Goal: Task Accomplishment & Management: Manage account settings

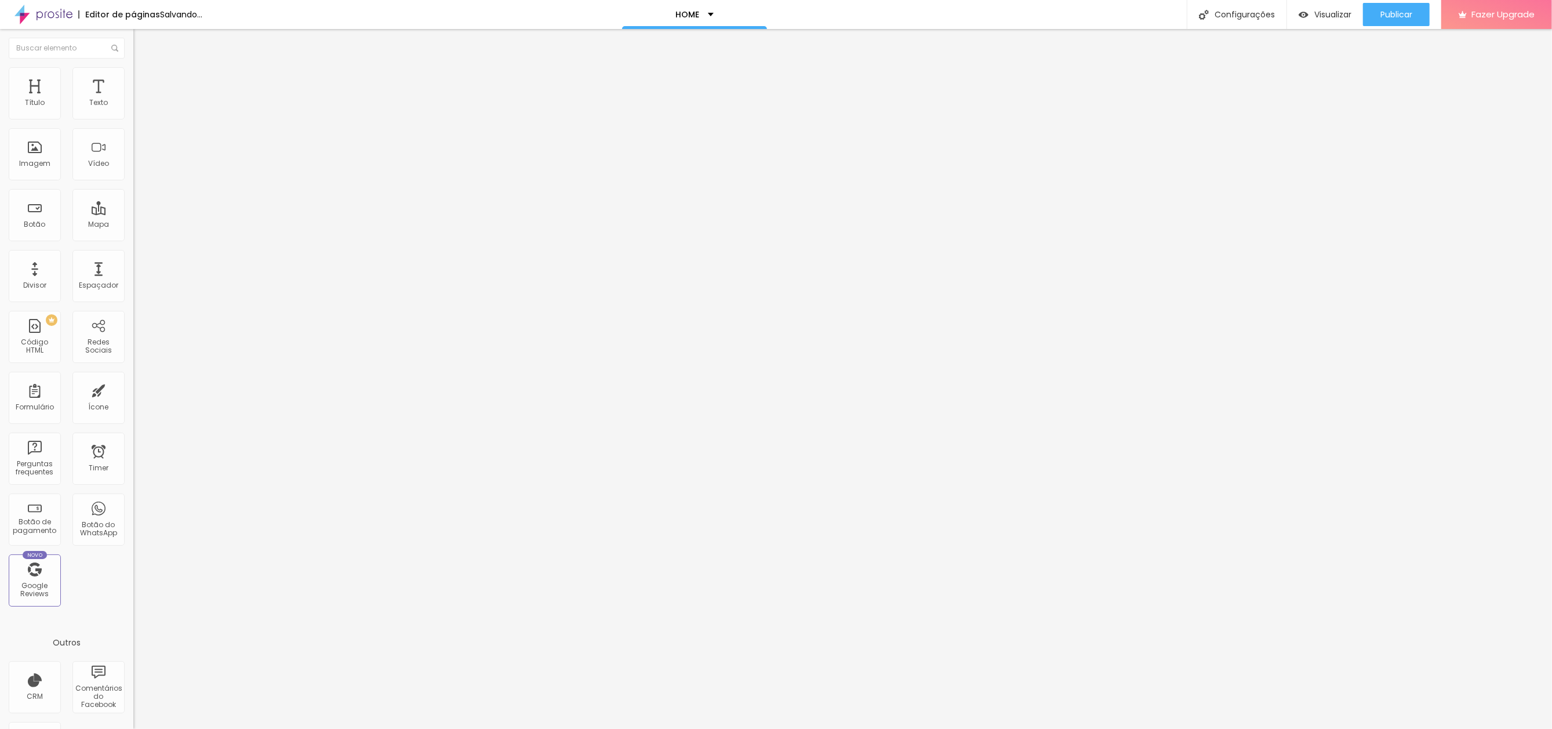
click at [133, 100] on span "Trocar imagem" at bounding box center [164, 95] width 63 height 10
drag, startPoint x: 1405, startPoint y: 10, endPoint x: 1311, endPoint y: 34, distance: 97.6
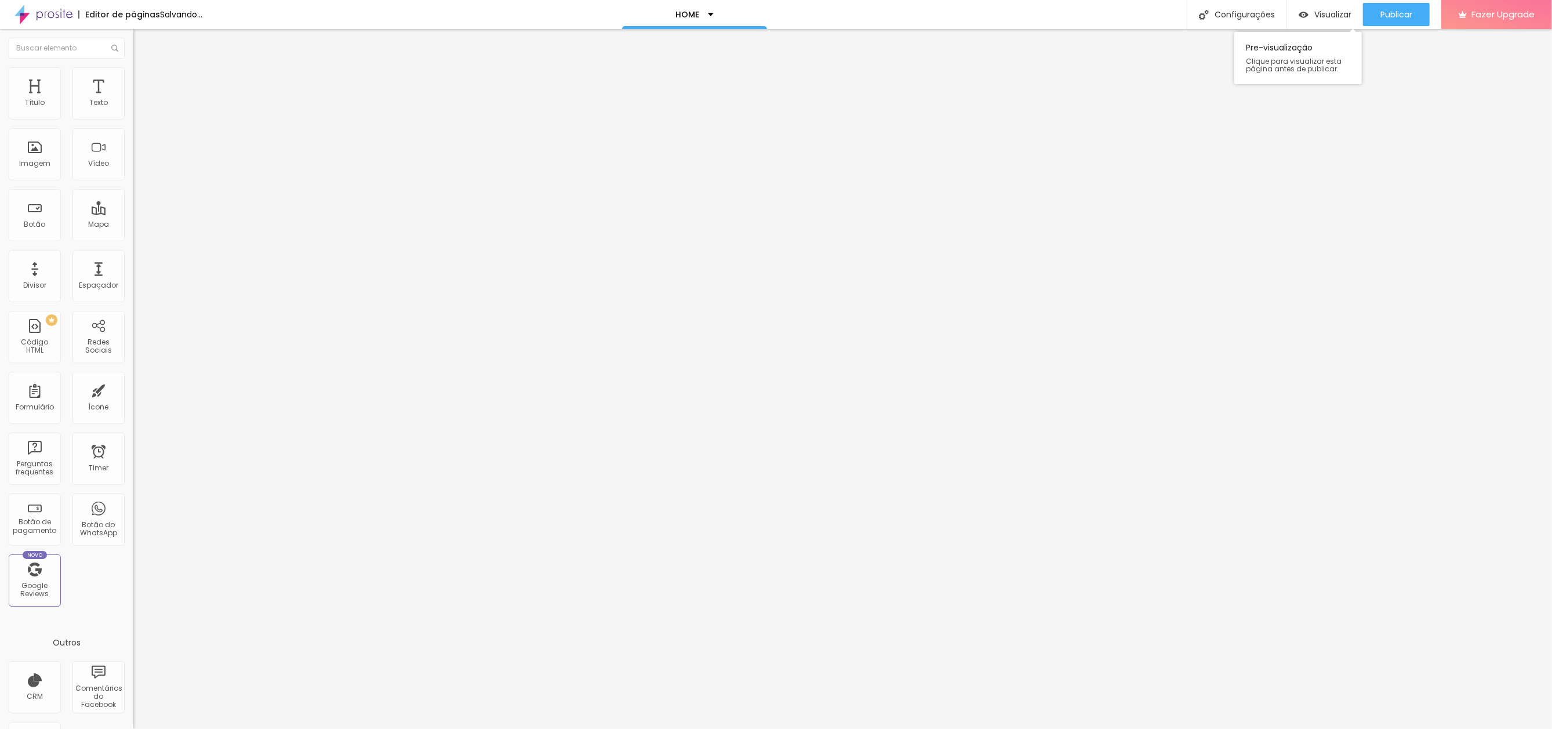
click at [1405, 10] on span "Publicar" at bounding box center [1396, 14] width 32 height 9
click at [133, 100] on span "Trocar imagem" at bounding box center [164, 95] width 63 height 10
drag, startPoint x: 136, startPoint y: 179, endPoint x: 178, endPoint y: 161, distance: 45.4
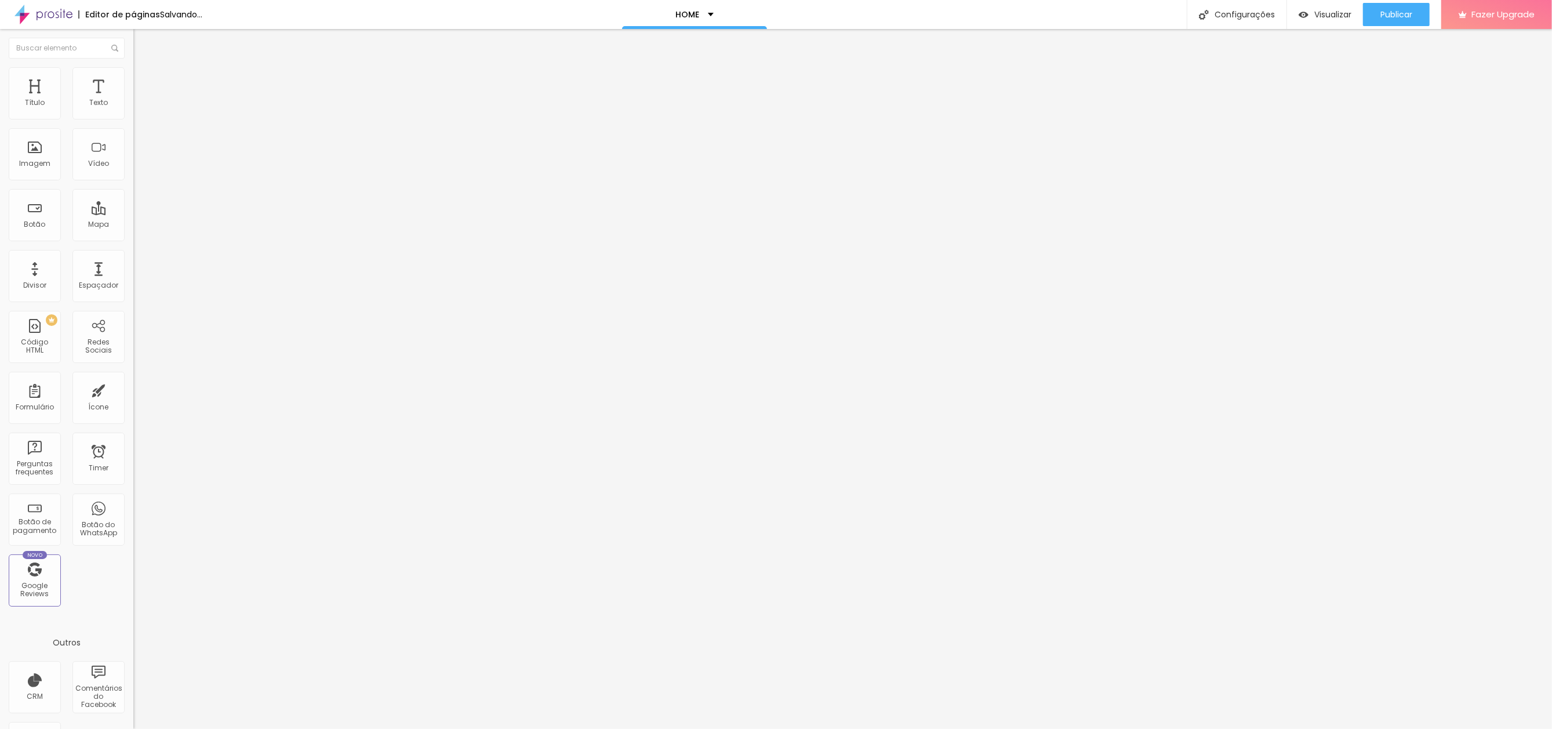
click at [133, 100] on span "Trocar imagem" at bounding box center [164, 95] width 63 height 10
click at [1416, 12] on button "Publicar" at bounding box center [1396, 14] width 67 height 23
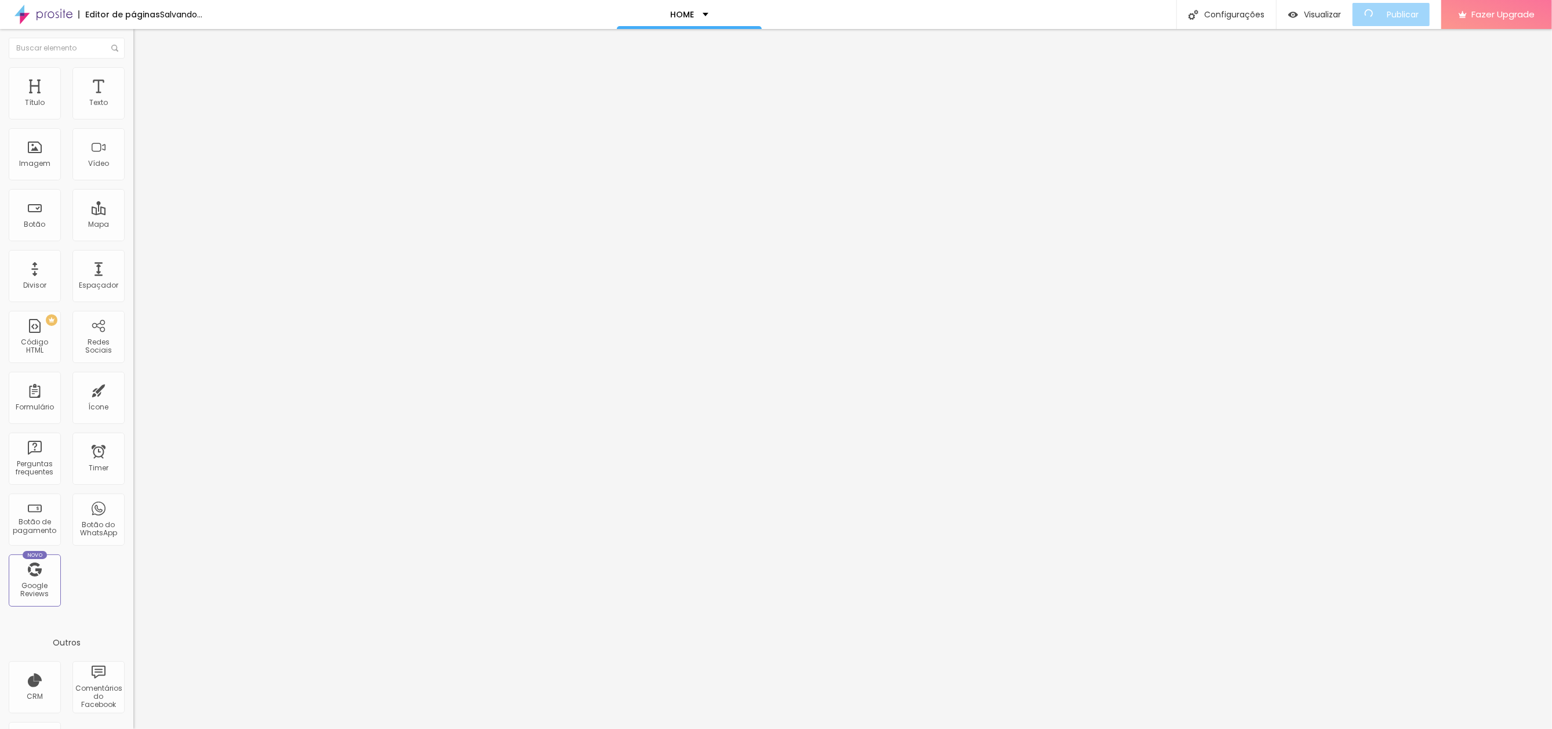
click at [133, 100] on span "Trocar imagem" at bounding box center [164, 95] width 63 height 10
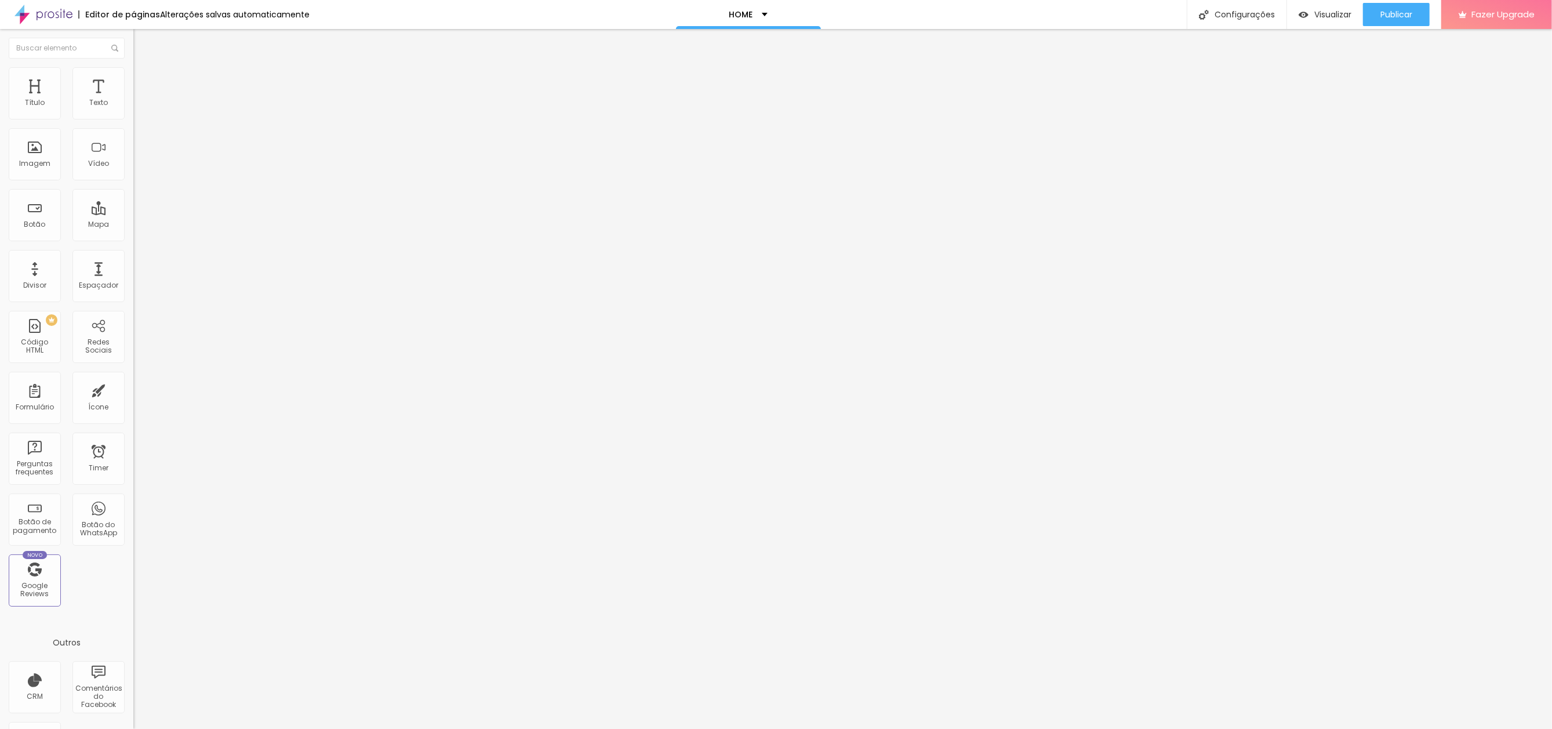
click at [133, 100] on span "Trocar imagem" at bounding box center [164, 95] width 63 height 10
drag, startPoint x: 1388, startPoint y: 14, endPoint x: 1360, endPoint y: 1, distance: 30.6
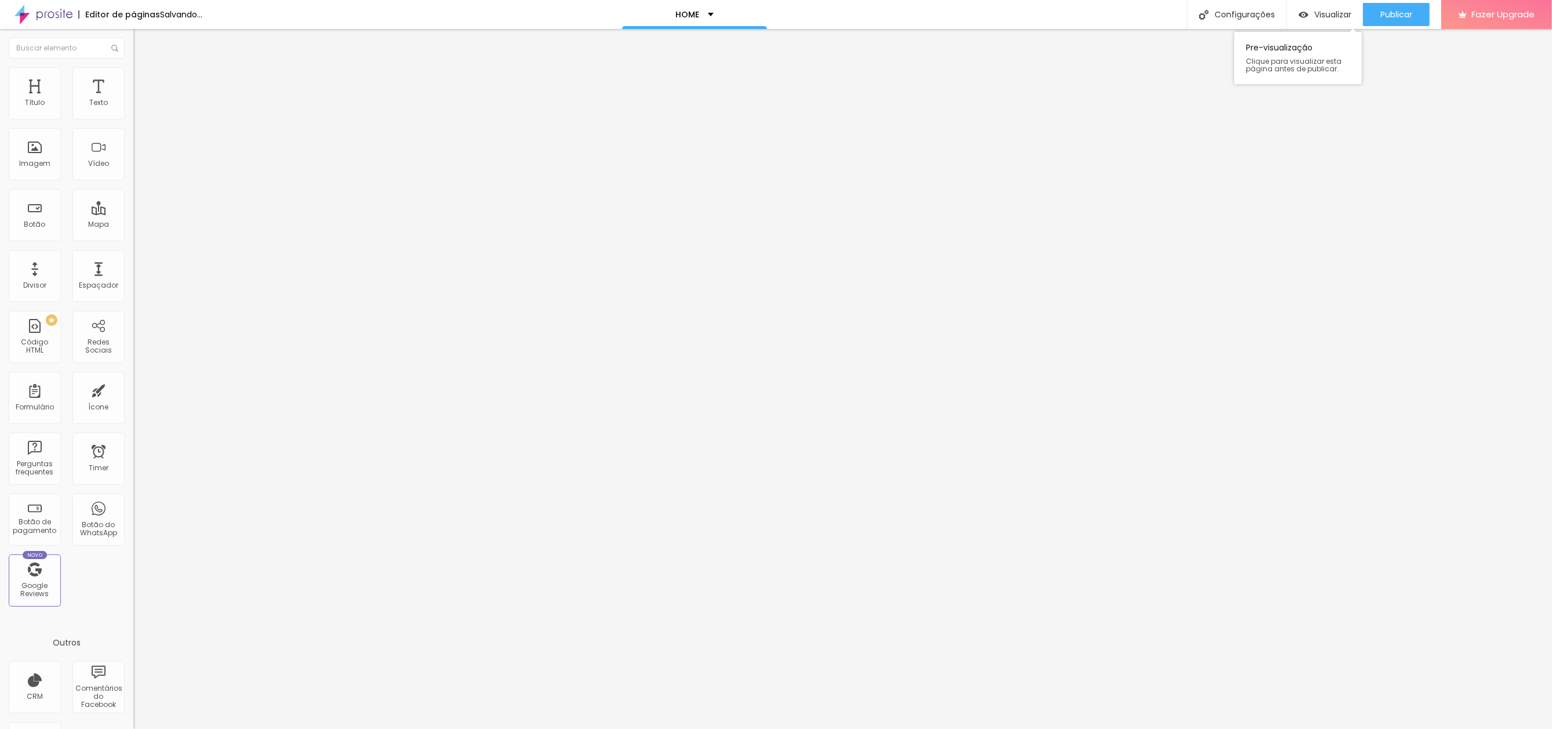
click at [1388, 13] on span "Publicar" at bounding box center [1396, 14] width 32 height 9
click at [1327, 27] on div "Pre-visualização Clique para visualizar esta página antes de publicar." at bounding box center [1298, 55] width 128 height 58
click at [1331, 13] on span "Visualizar" at bounding box center [1332, 14] width 37 height 9
drag, startPoint x: 53, startPoint y: 162, endPoint x: 59, endPoint y: 158, distance: 7.1
click at [133, 100] on span "Trocar imagem" at bounding box center [164, 95] width 63 height 10
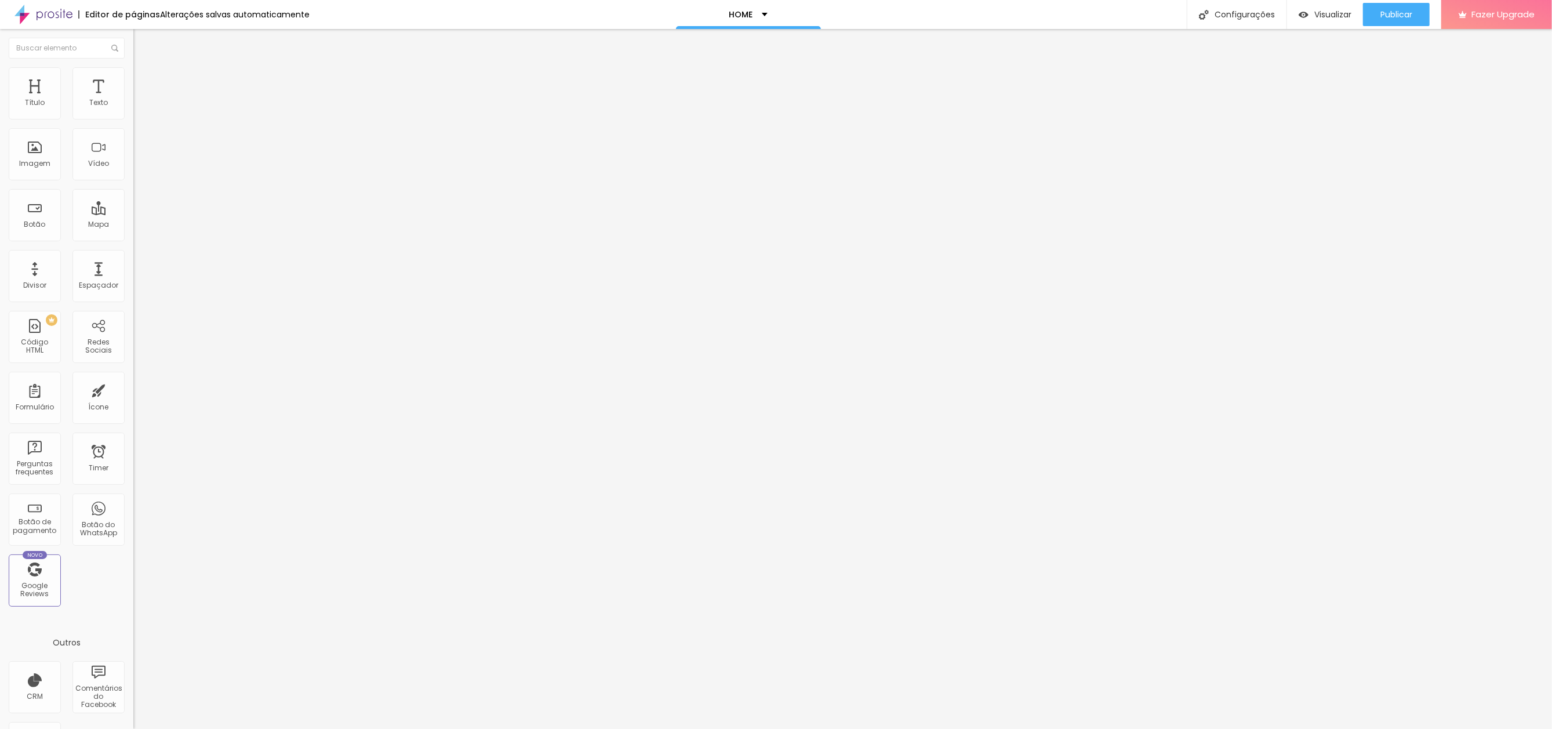
drag, startPoint x: 142, startPoint y: 177, endPoint x: 150, endPoint y: 176, distance: 7.6
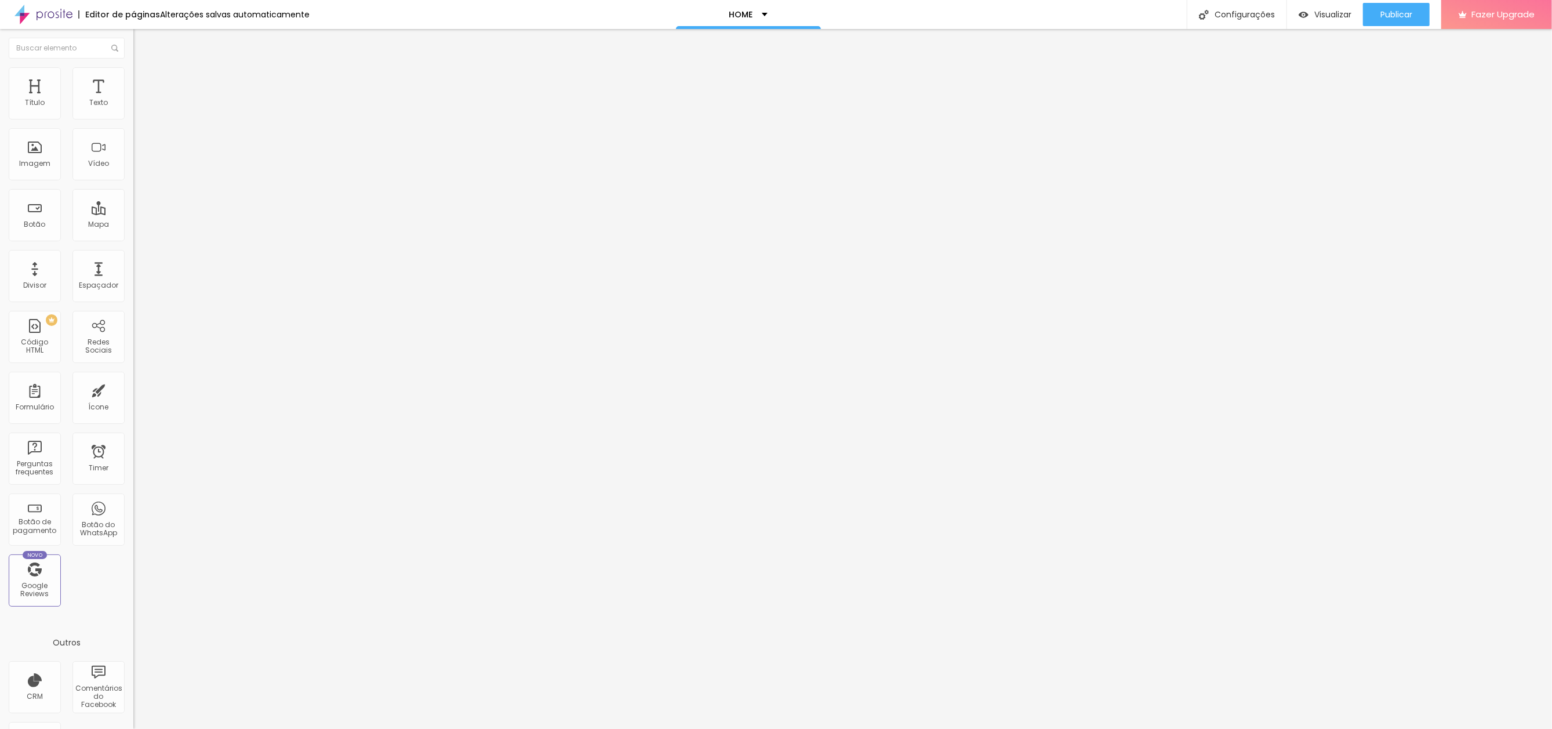
drag, startPoint x: 871, startPoint y: 409, endPoint x: 885, endPoint y: 399, distance: 17.1
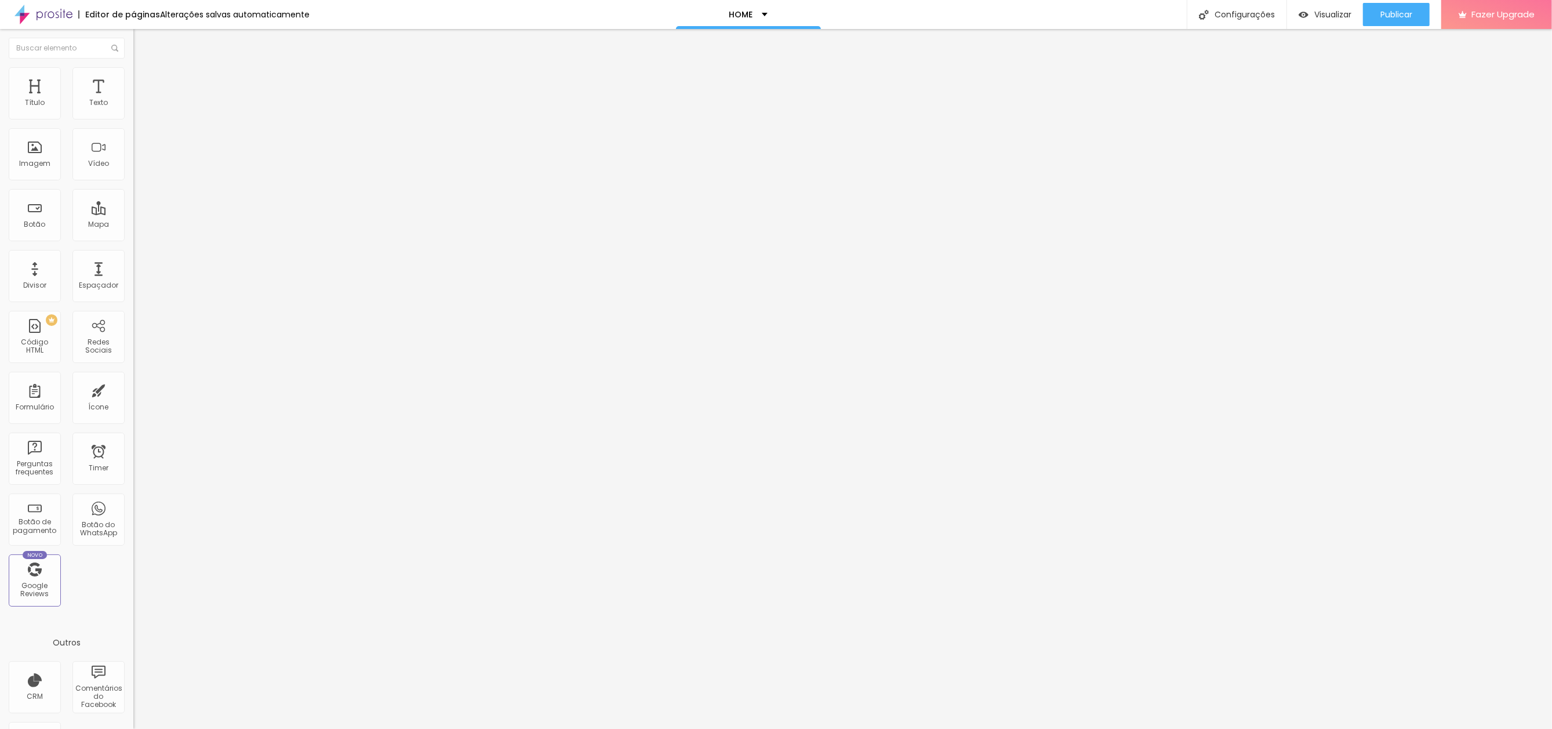
drag, startPoint x: 870, startPoint y: 411, endPoint x: 881, endPoint y: 399, distance: 15.6
drag, startPoint x: 152, startPoint y: 184, endPoint x: 255, endPoint y: 191, distance: 102.9
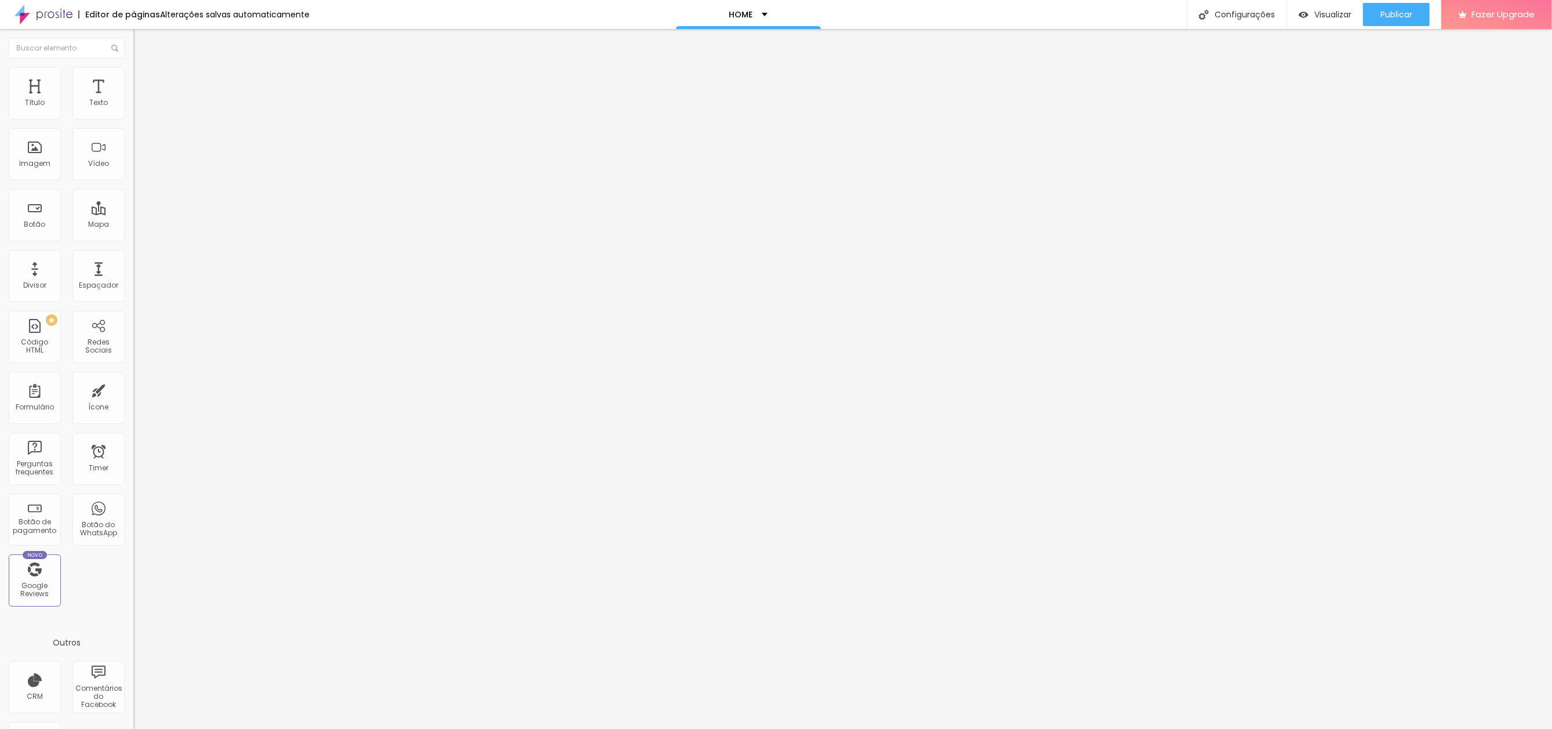
drag, startPoint x: 870, startPoint y: 402, endPoint x: 816, endPoint y: 381, distance: 58.0
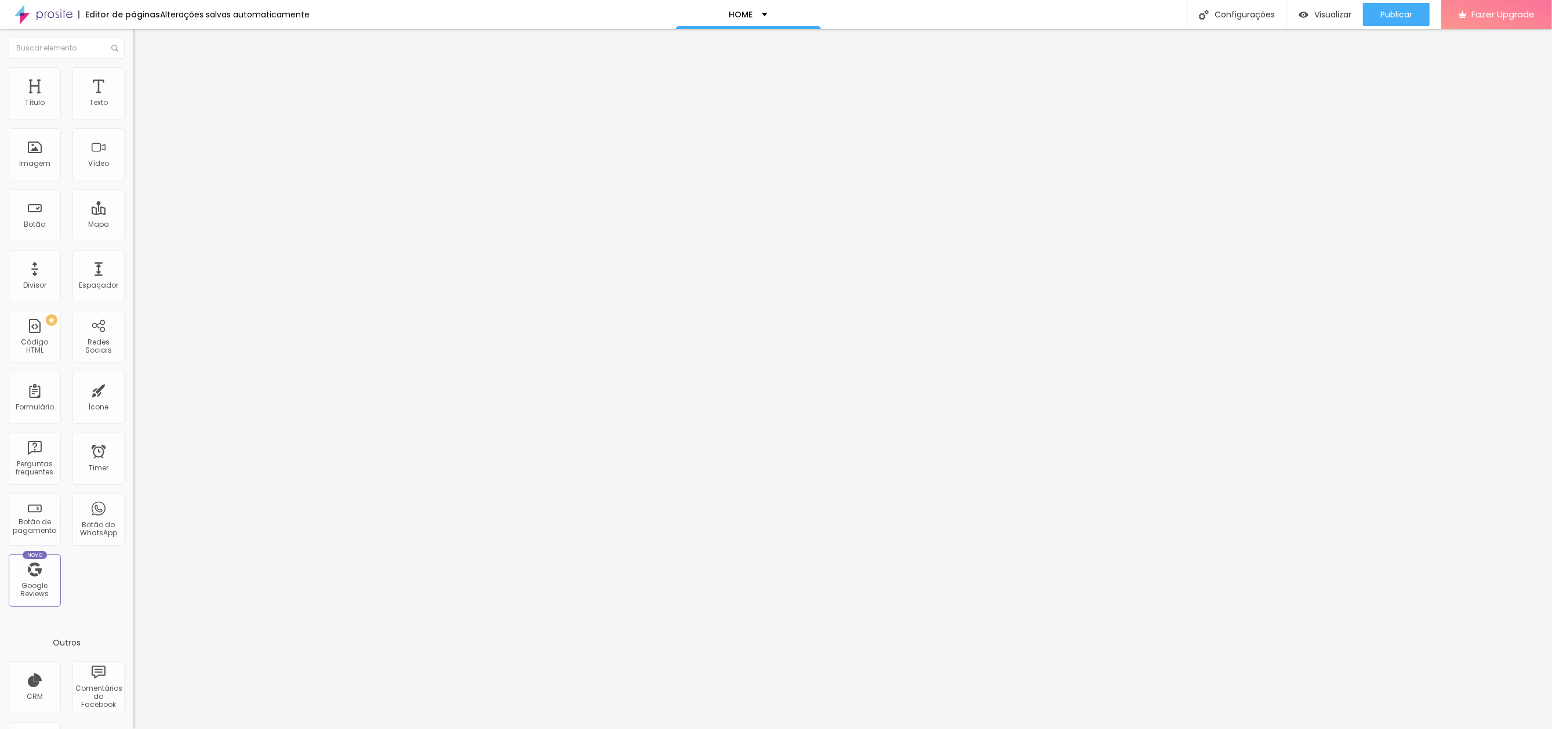
drag, startPoint x: 770, startPoint y: 246, endPoint x: 899, endPoint y: 248, distance: 129.3
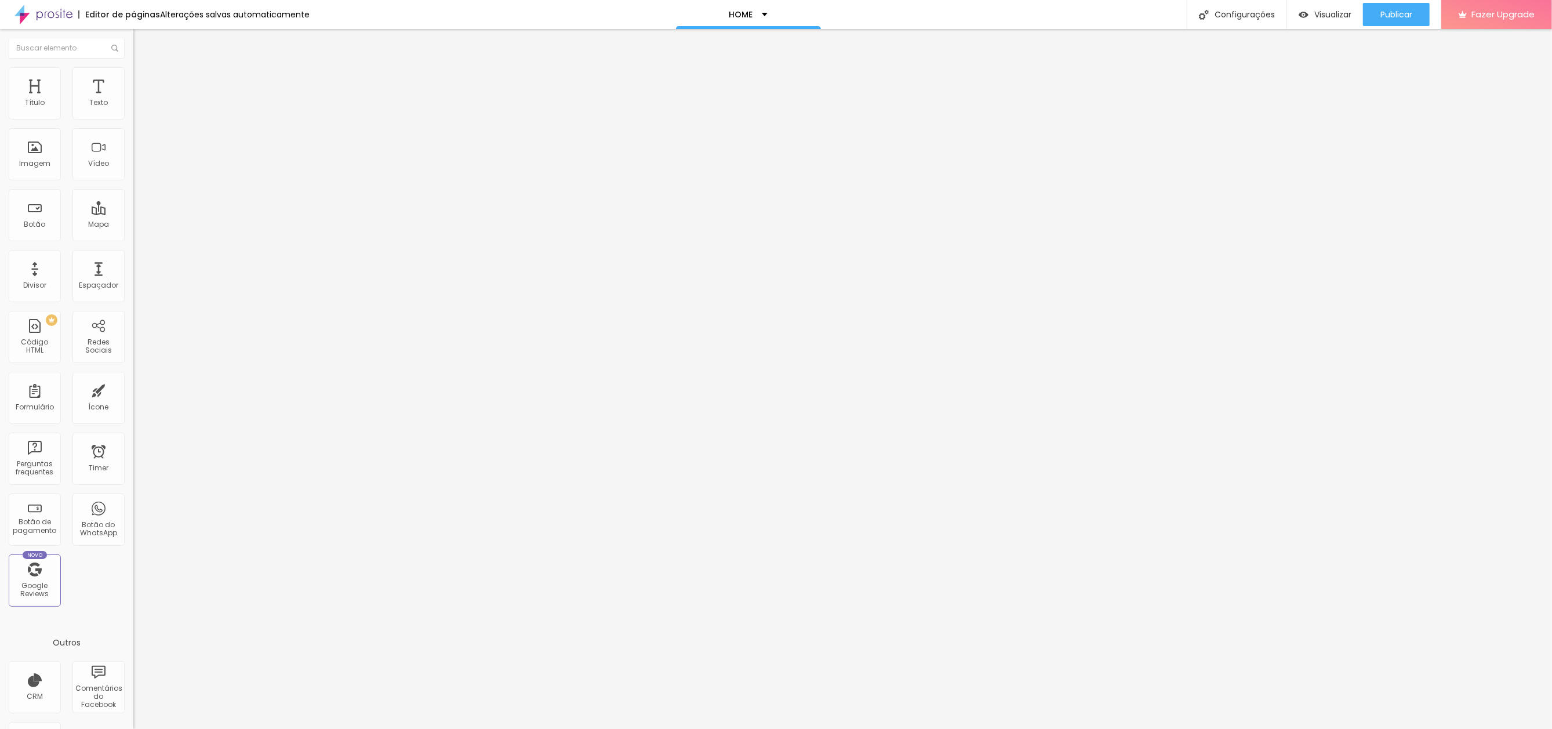
drag, startPoint x: 863, startPoint y: 408, endPoint x: 729, endPoint y: 298, distance: 173.4
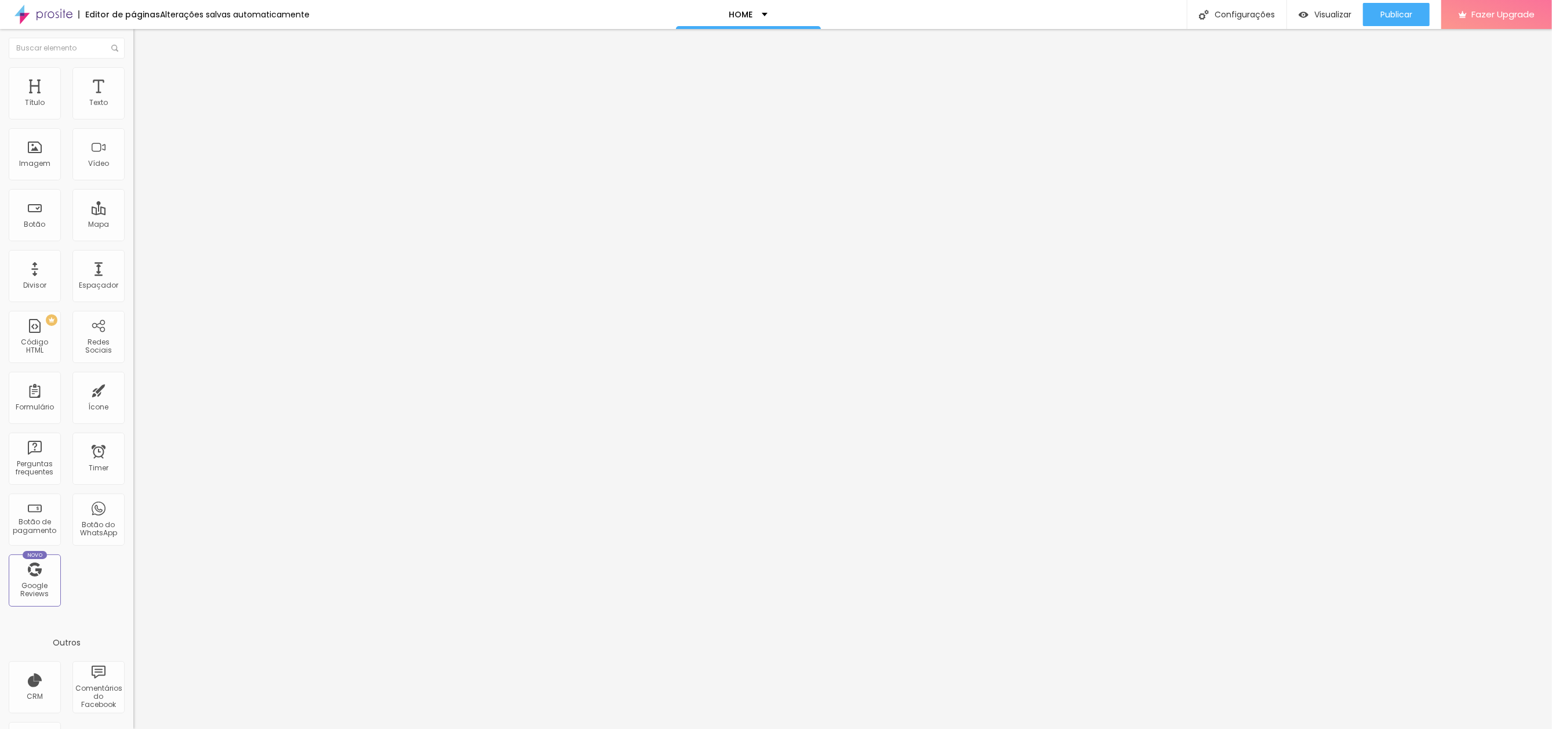
drag, startPoint x: 873, startPoint y: 414, endPoint x: 870, endPoint y: 404, distance: 11.0
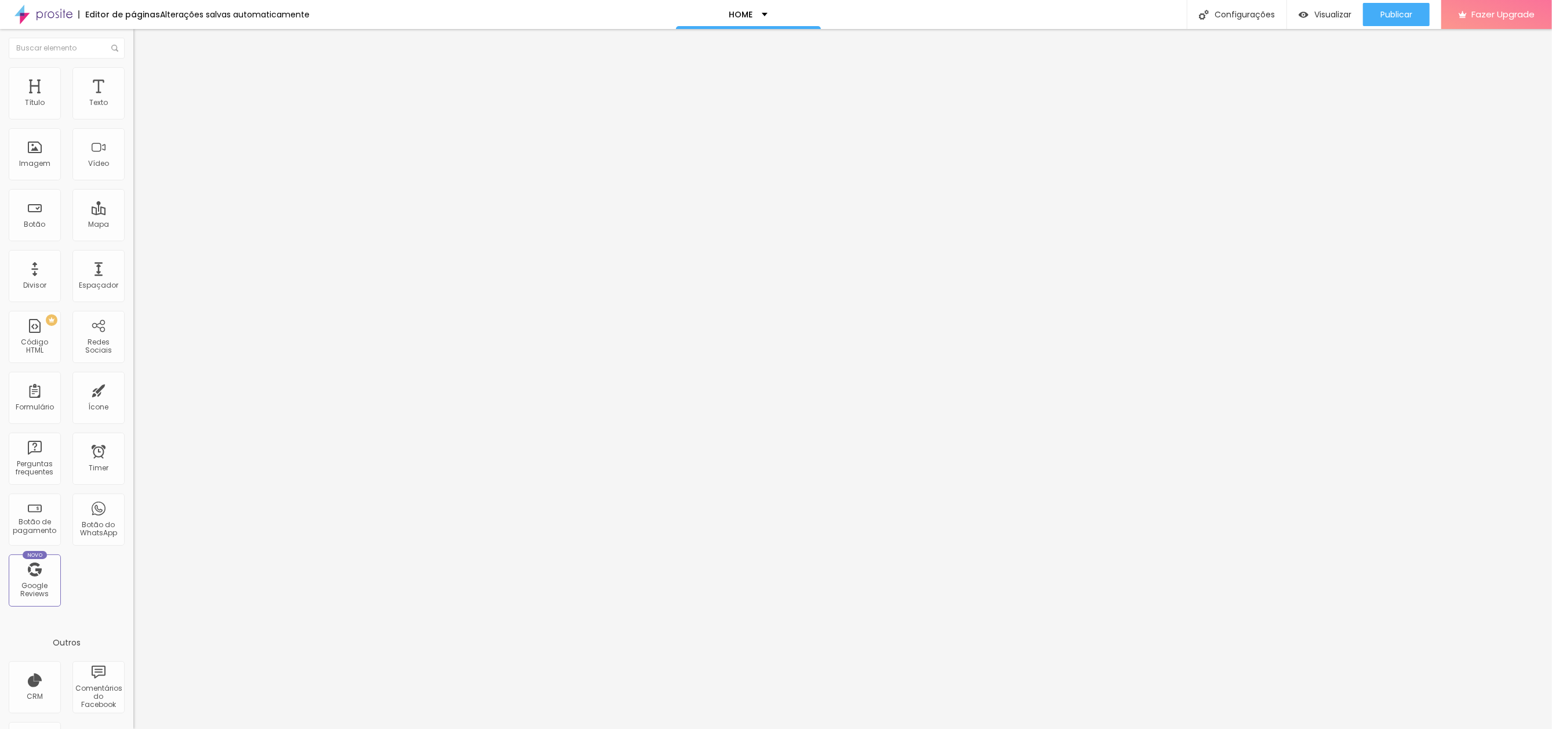
drag, startPoint x: 861, startPoint y: 405, endPoint x: 802, endPoint y: 359, distance: 74.8
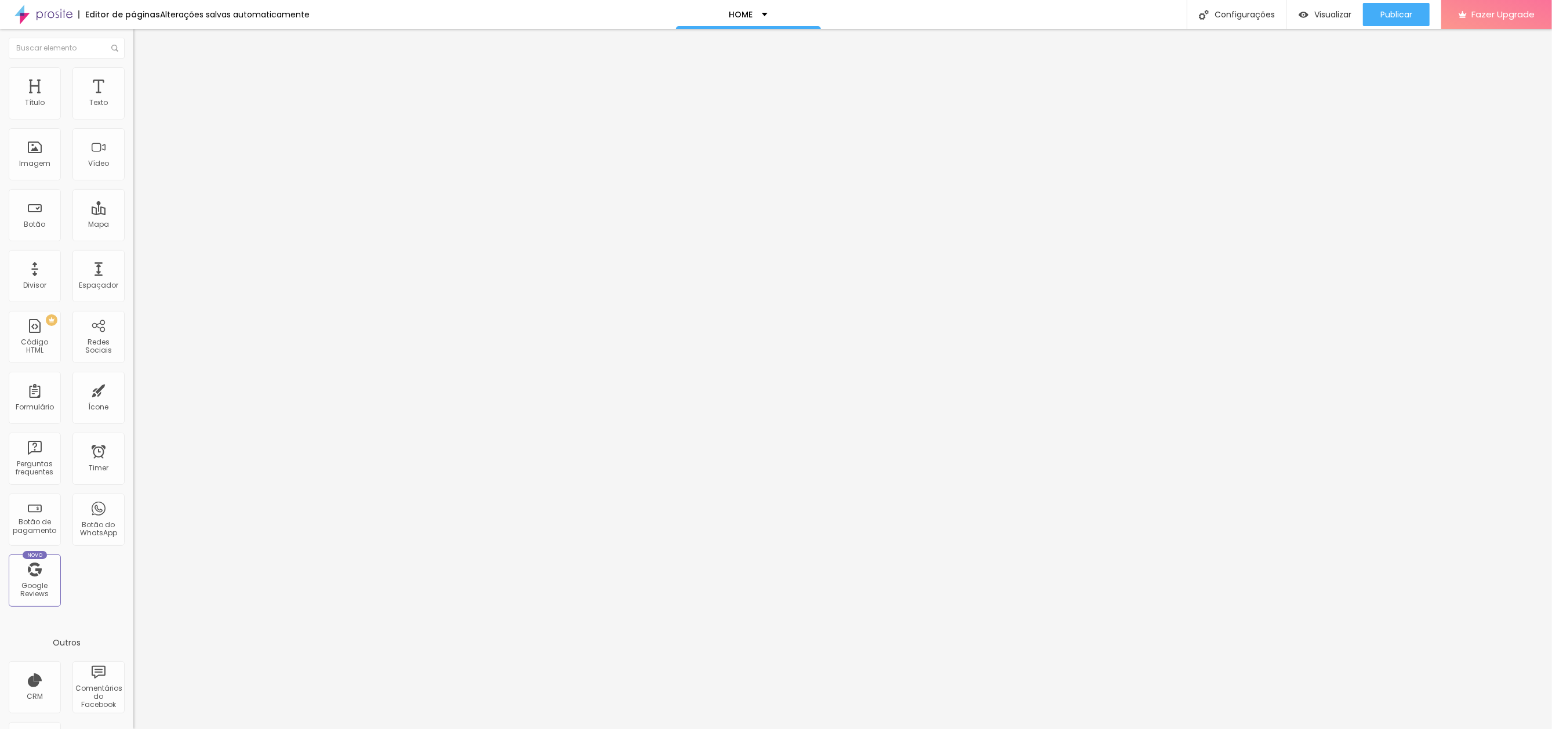
drag, startPoint x: 867, startPoint y: 406, endPoint x: 780, endPoint y: 278, distance: 155.3
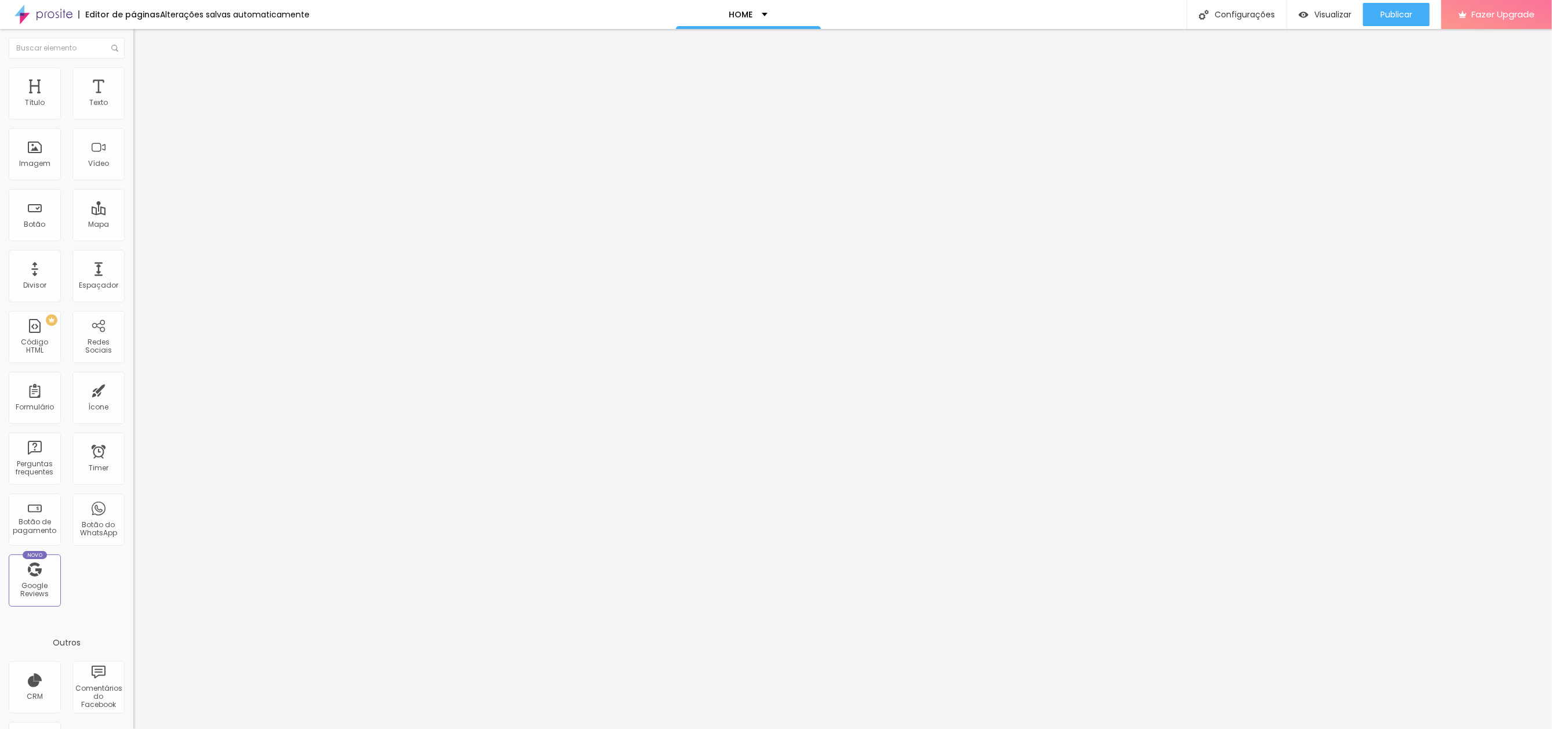
drag, startPoint x: 891, startPoint y: 407, endPoint x: 797, endPoint y: 316, distance: 131.2
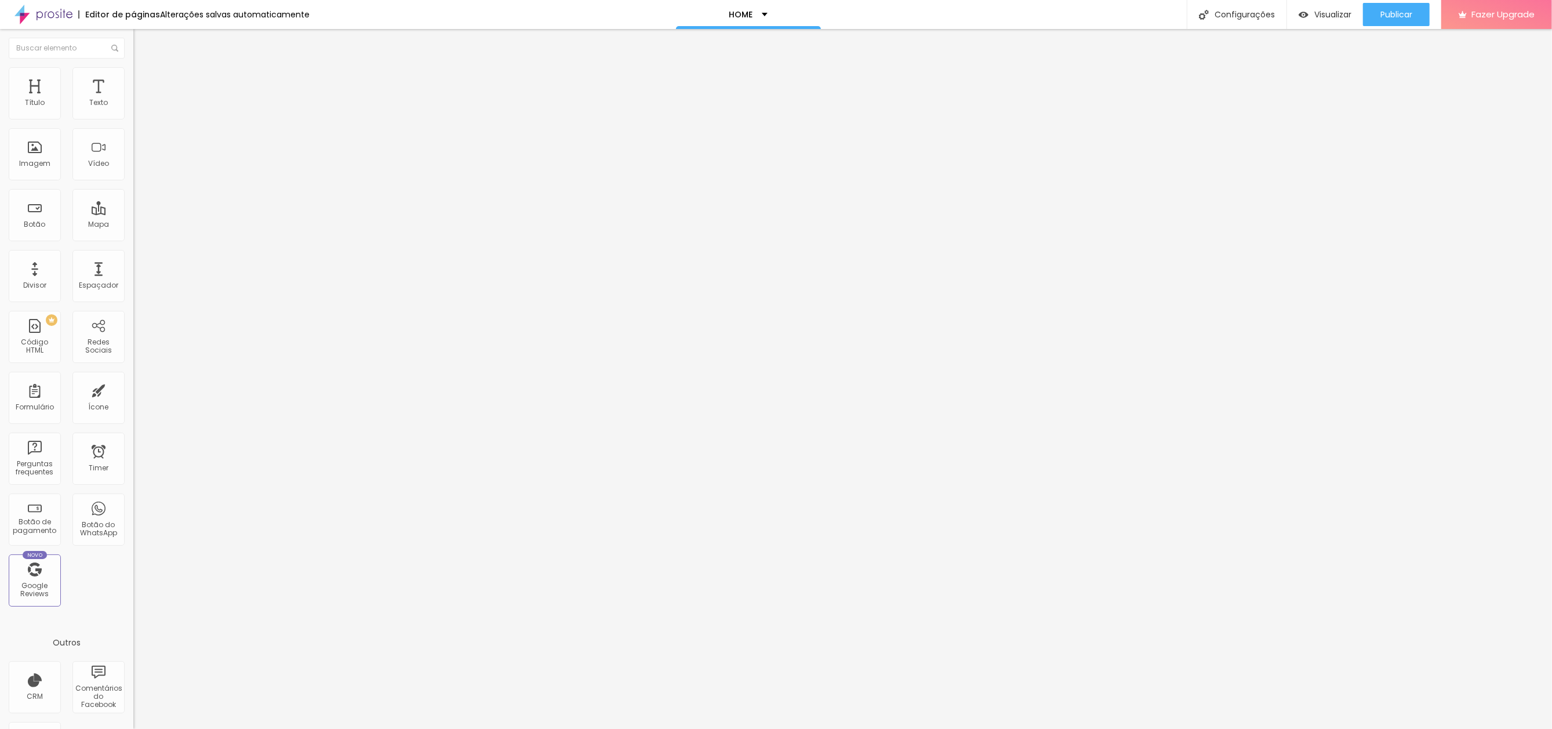
drag, startPoint x: 867, startPoint y: 406, endPoint x: 1157, endPoint y: 348, distance: 294.9
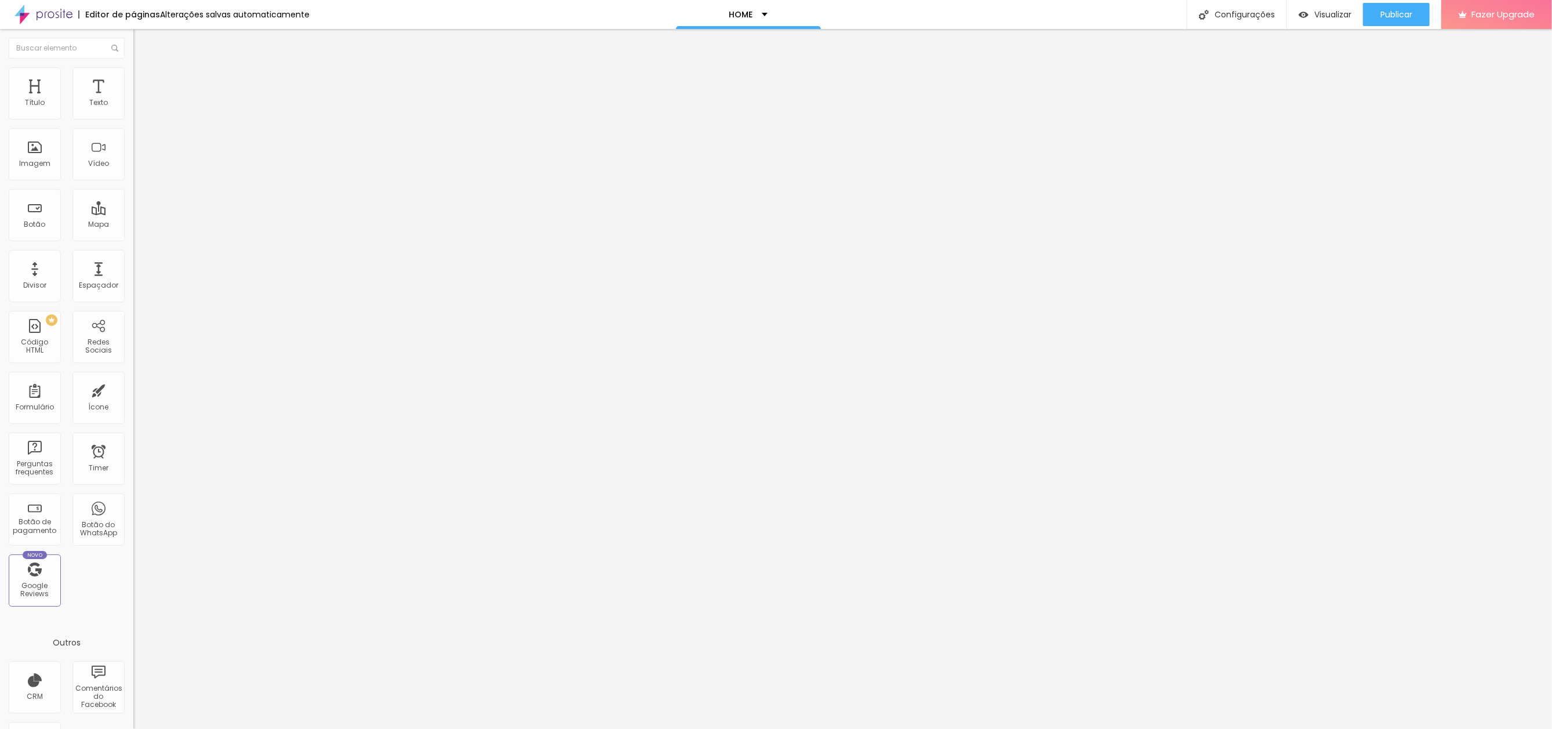
drag, startPoint x: 865, startPoint y: 408, endPoint x: 715, endPoint y: 307, distance: 180.1
drag, startPoint x: 871, startPoint y: 404, endPoint x: 860, endPoint y: 390, distance: 17.9
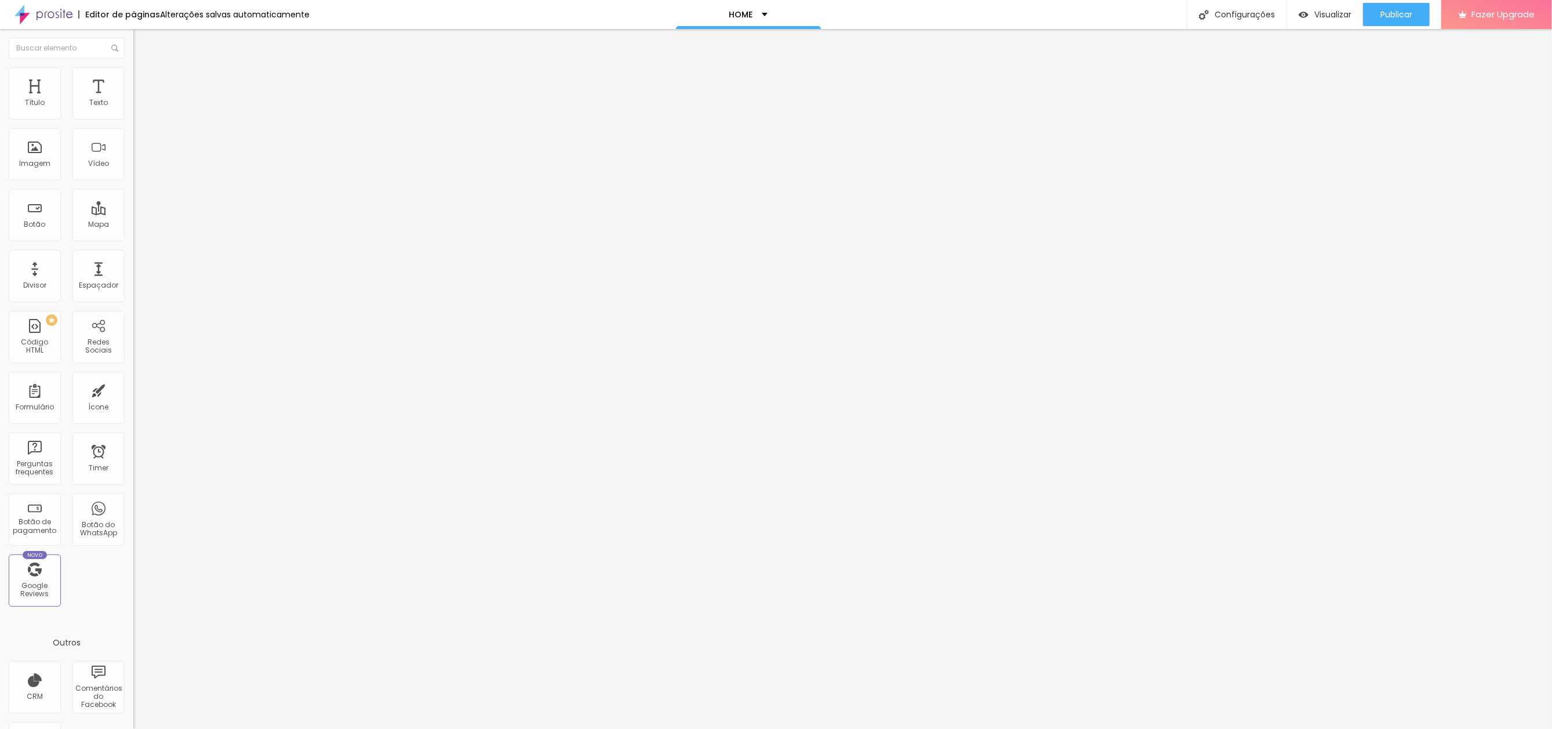
drag, startPoint x: 878, startPoint y: 406, endPoint x: 877, endPoint y: 387, distance: 18.6
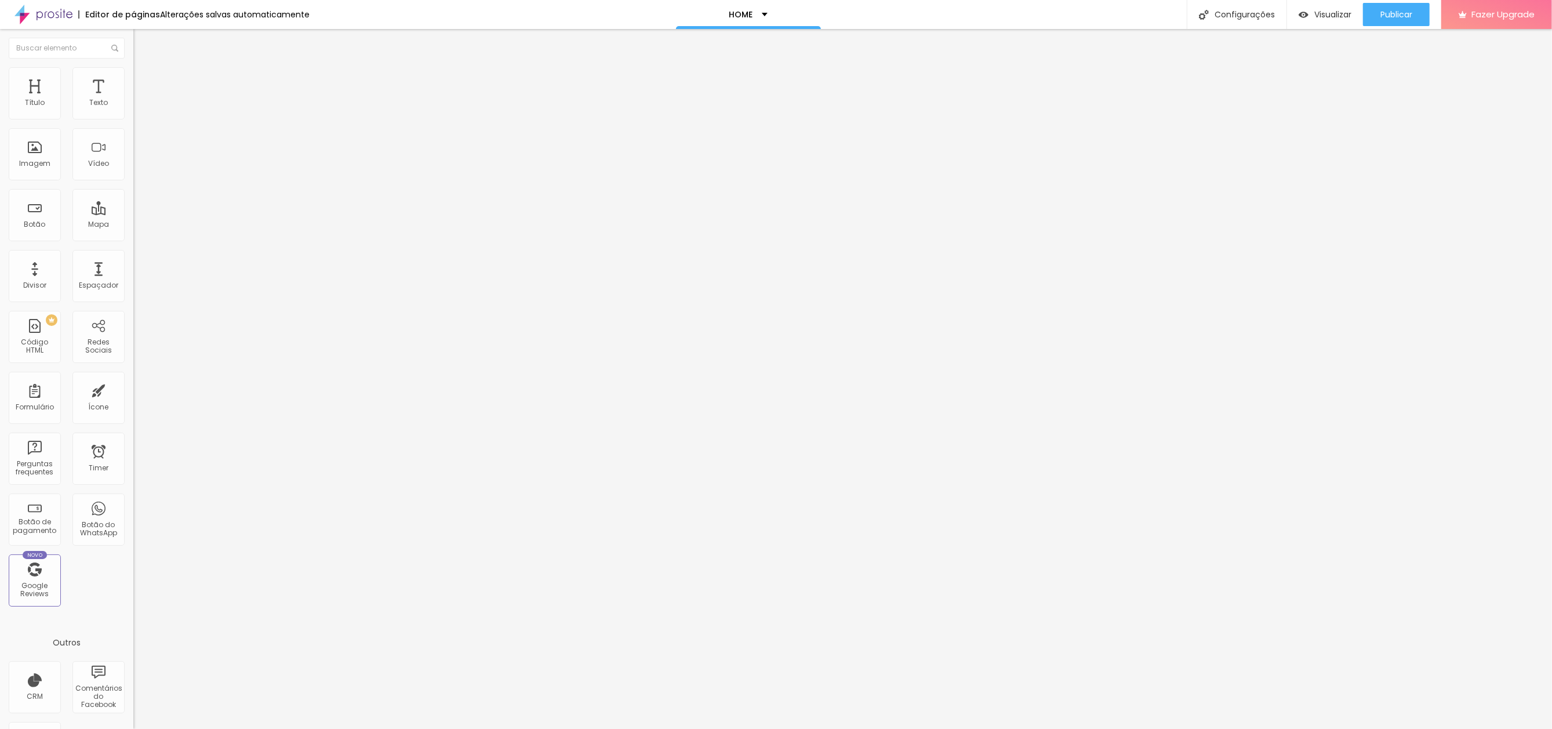
drag, startPoint x: 763, startPoint y: 260, endPoint x: 816, endPoint y: 255, distance: 53.5
drag, startPoint x: 869, startPoint y: 410, endPoint x: 836, endPoint y: 383, distance: 43.2
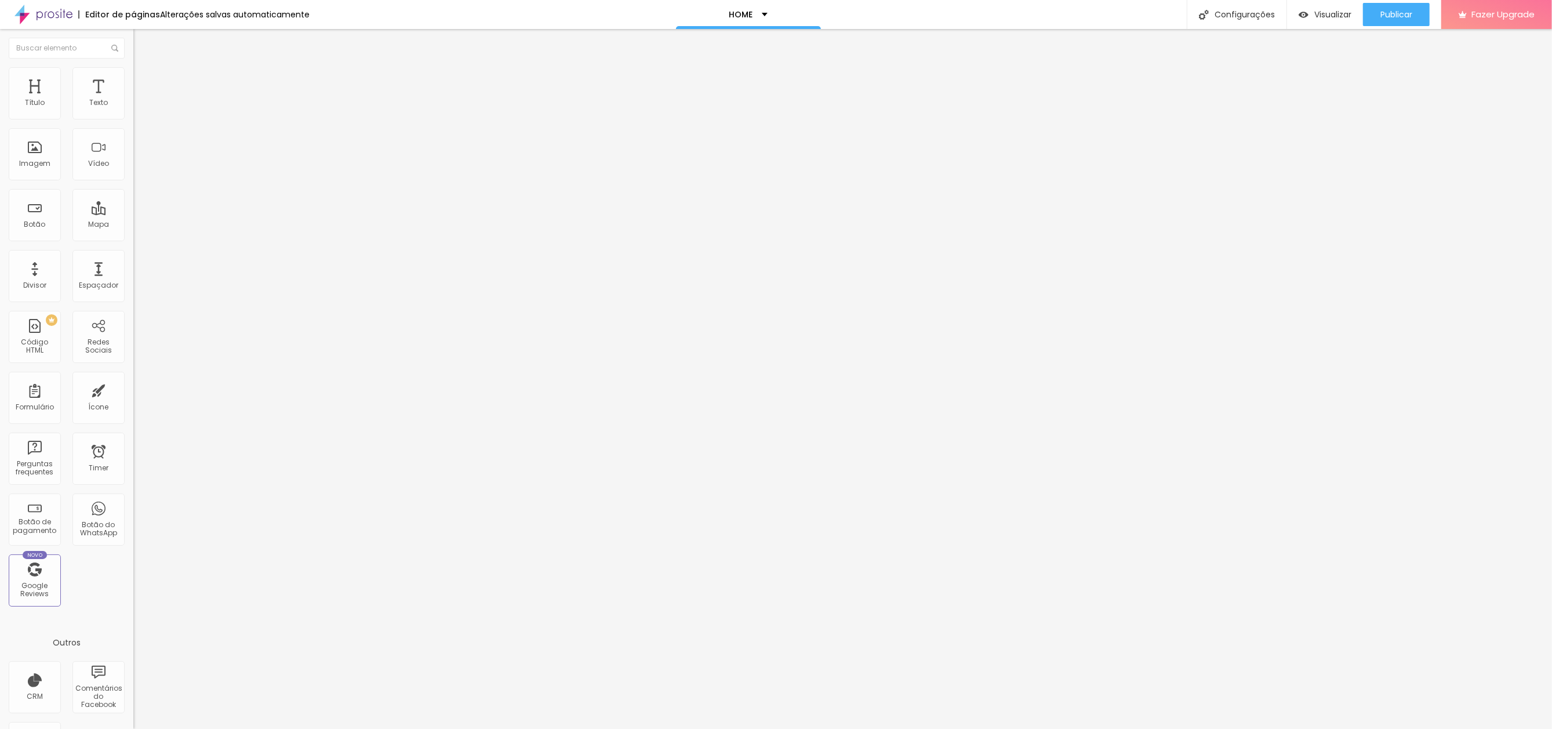
drag, startPoint x: 762, startPoint y: 260, endPoint x: 1004, endPoint y: 251, distance: 241.3
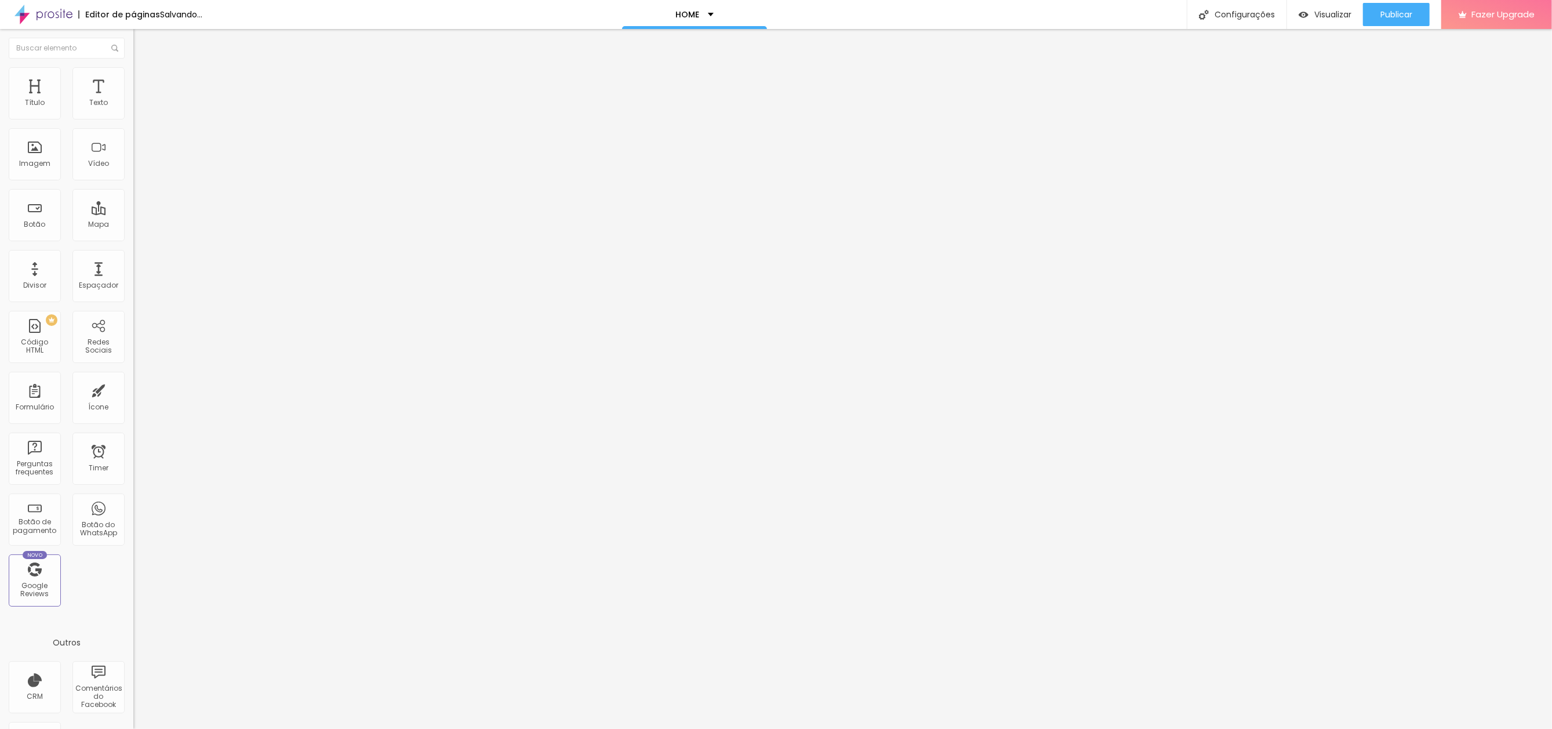
click at [133, 100] on span "Trocar imagem" at bounding box center [164, 95] width 63 height 10
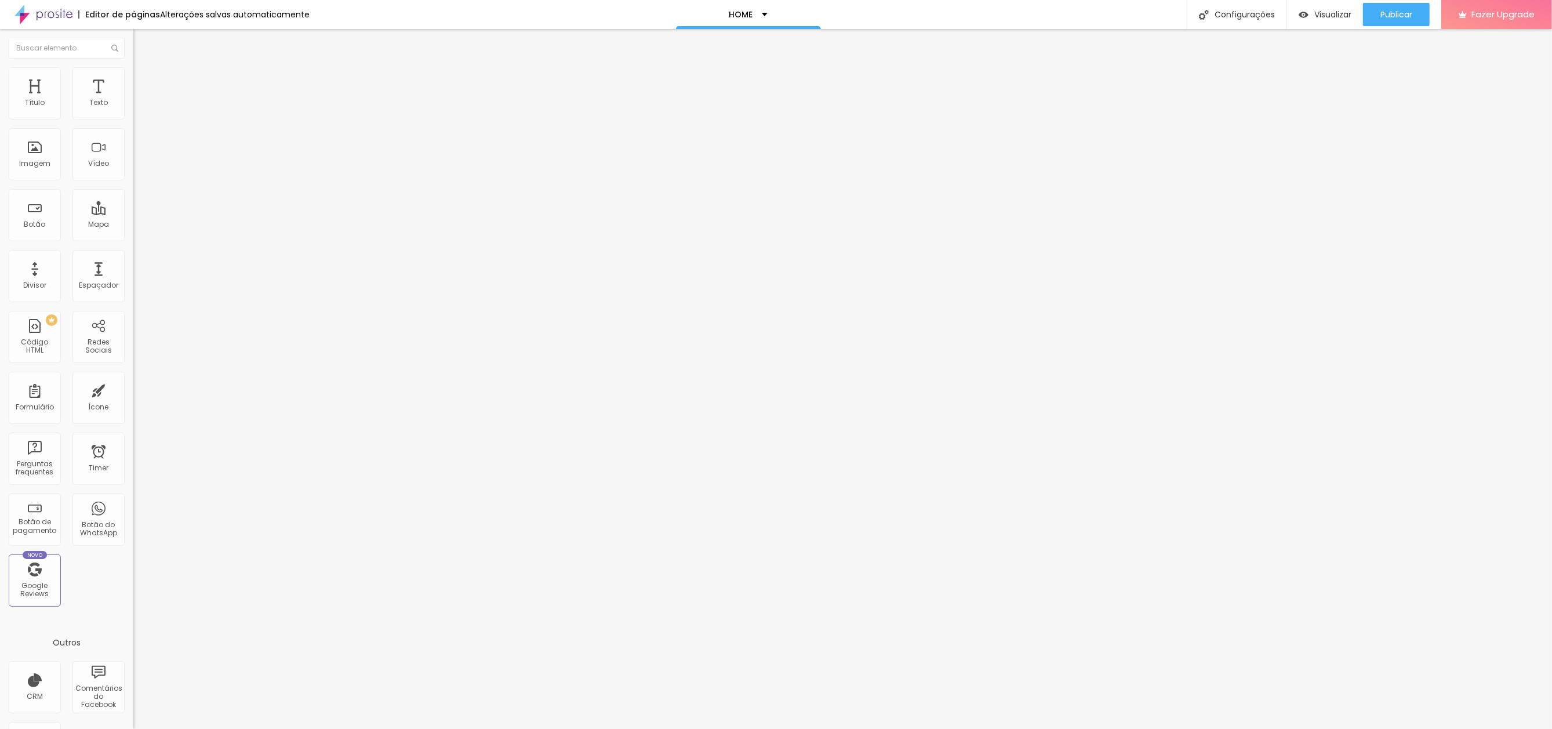
click at [133, 100] on span "Trocar imagem" at bounding box center [164, 95] width 63 height 10
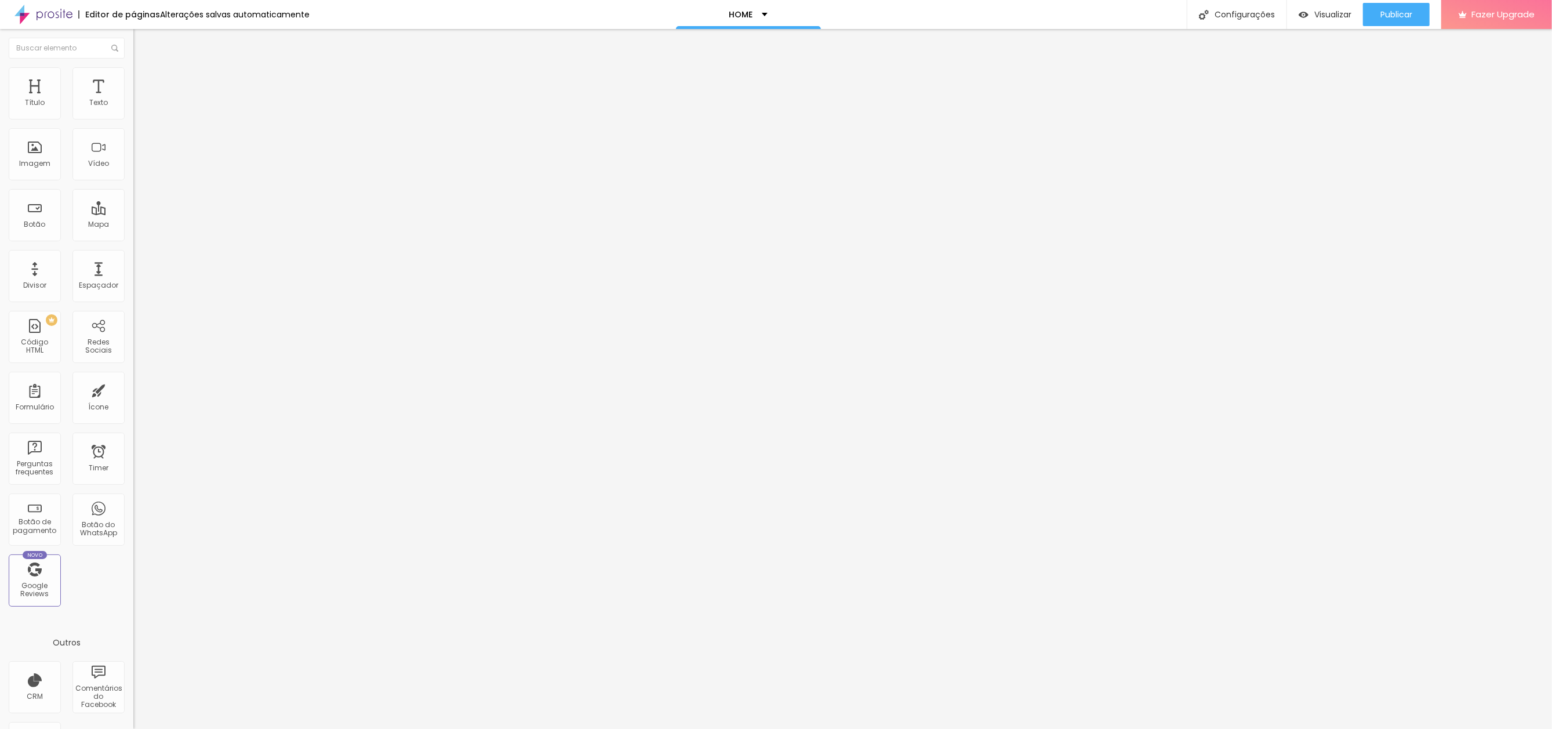
click at [133, 100] on span "Trocar imagem" at bounding box center [164, 95] width 63 height 10
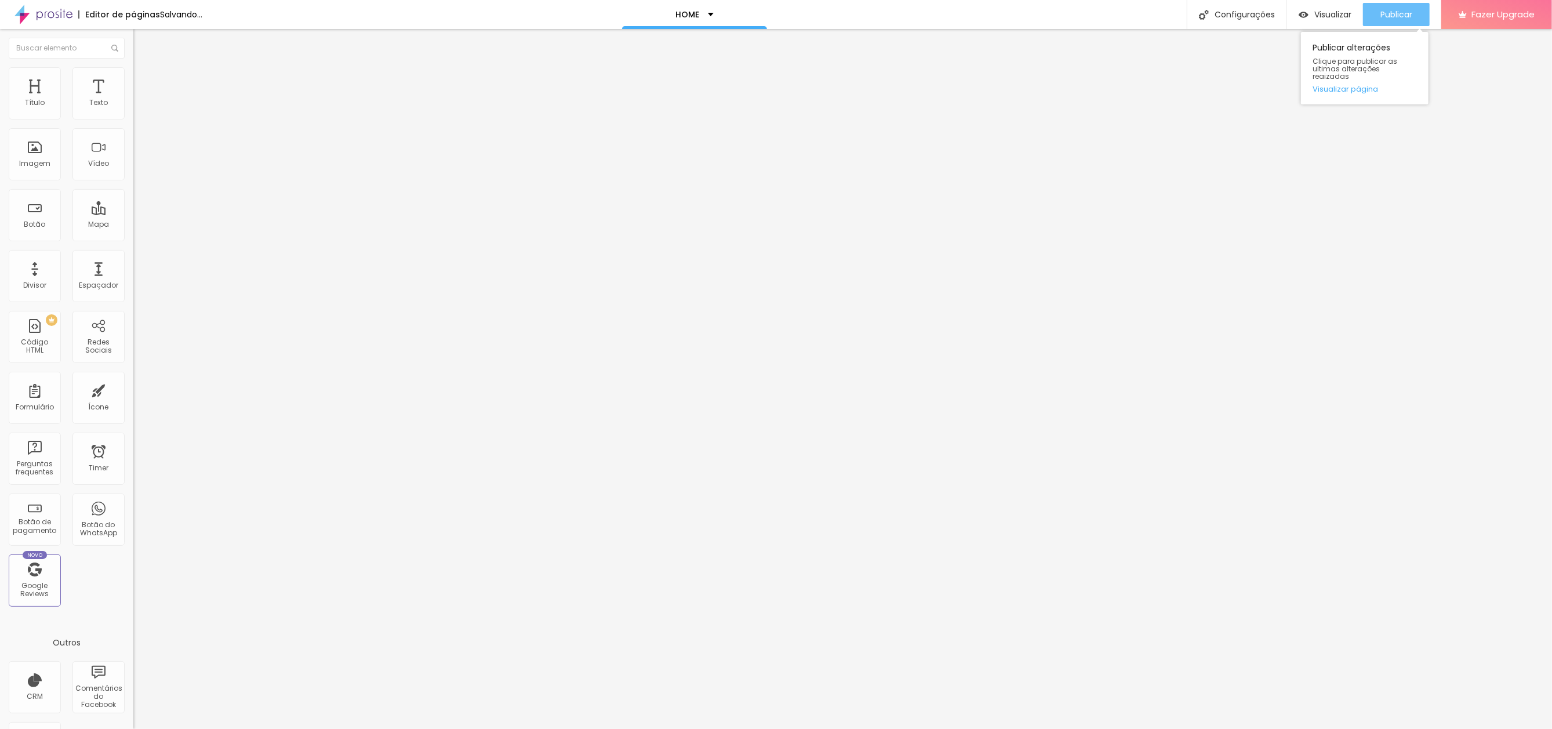
click at [1390, 12] on span "Publicar" at bounding box center [1396, 14] width 32 height 9
click at [1390, 10] on span "Publicar" at bounding box center [1396, 14] width 32 height 9
click at [133, 100] on span "Trocar imagem" at bounding box center [164, 95] width 63 height 10
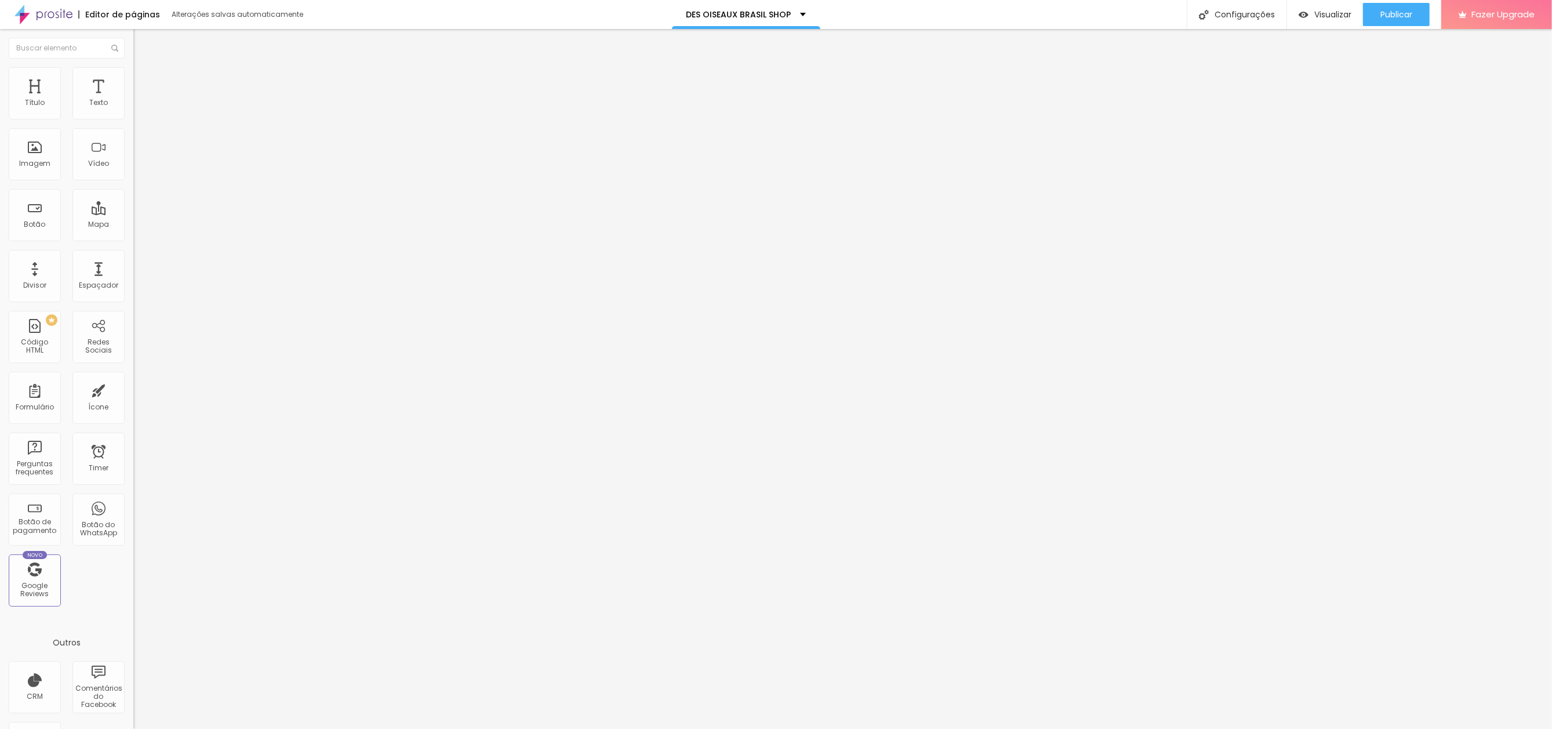
click at [133, 100] on span "Trocar imagem" at bounding box center [164, 95] width 63 height 10
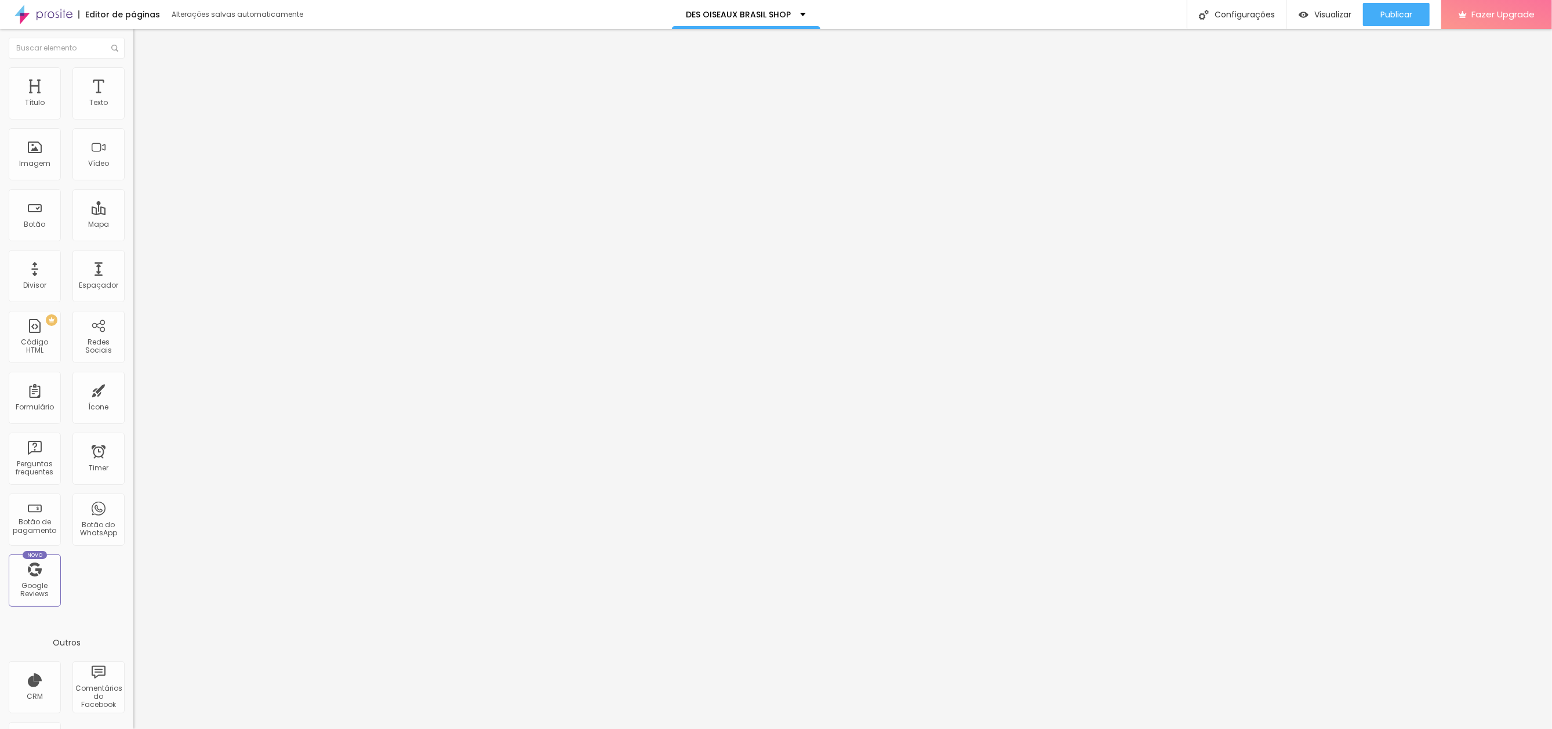
click at [133, 100] on span "Trocar imagem" at bounding box center [164, 95] width 63 height 10
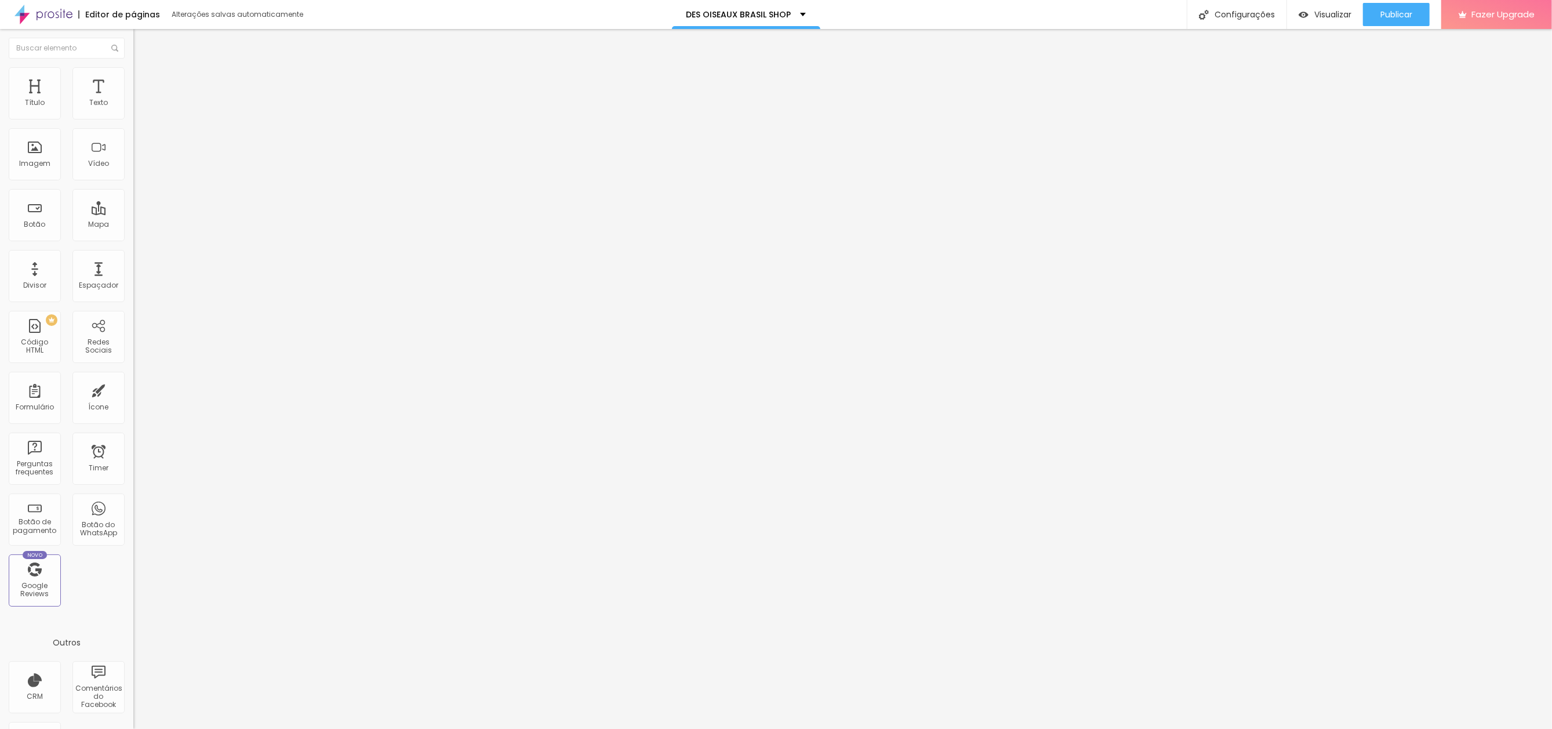
click at [133, 100] on span "Trocar imagem" at bounding box center [164, 95] width 63 height 10
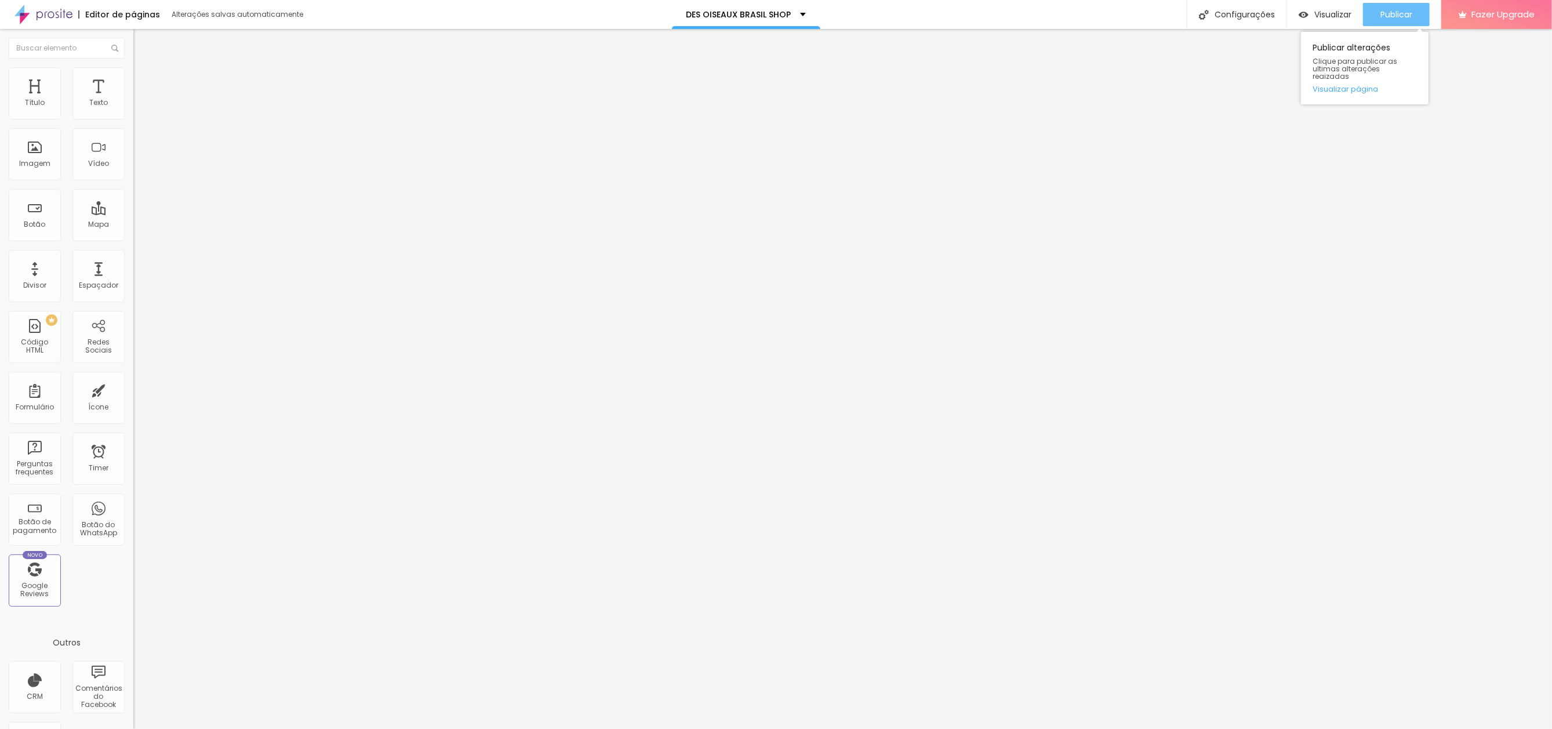
click at [1401, 10] on span "Publicar" at bounding box center [1396, 14] width 32 height 9
click at [1387, 10] on span "Publicar" at bounding box center [1396, 14] width 32 height 9
click at [1331, 10] on span "Visualizar" at bounding box center [1322, 14] width 37 height 9
click at [133, 100] on span "Trocar imagem" at bounding box center [164, 95] width 63 height 10
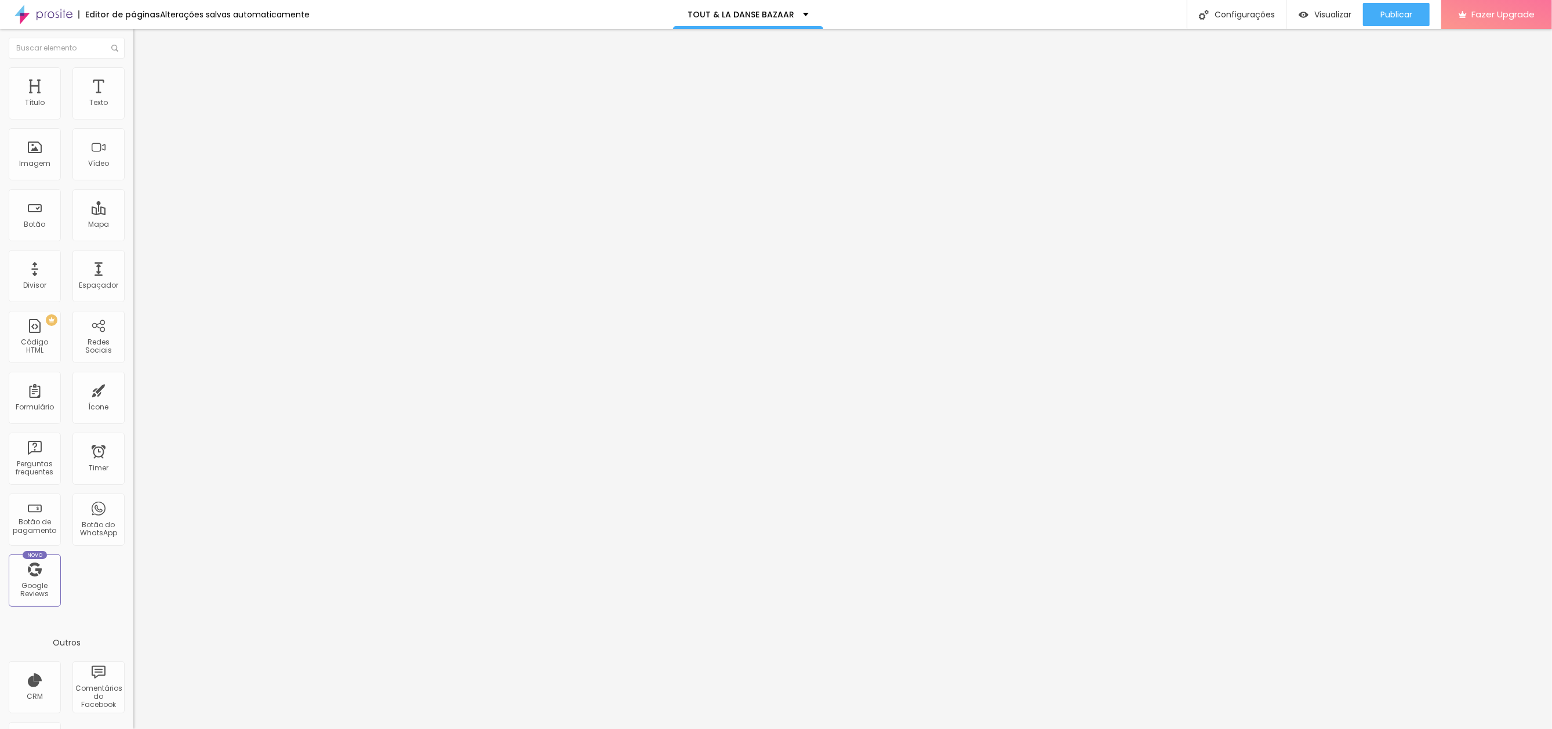
click at [133, 100] on span "Trocar imagem" at bounding box center [164, 95] width 63 height 10
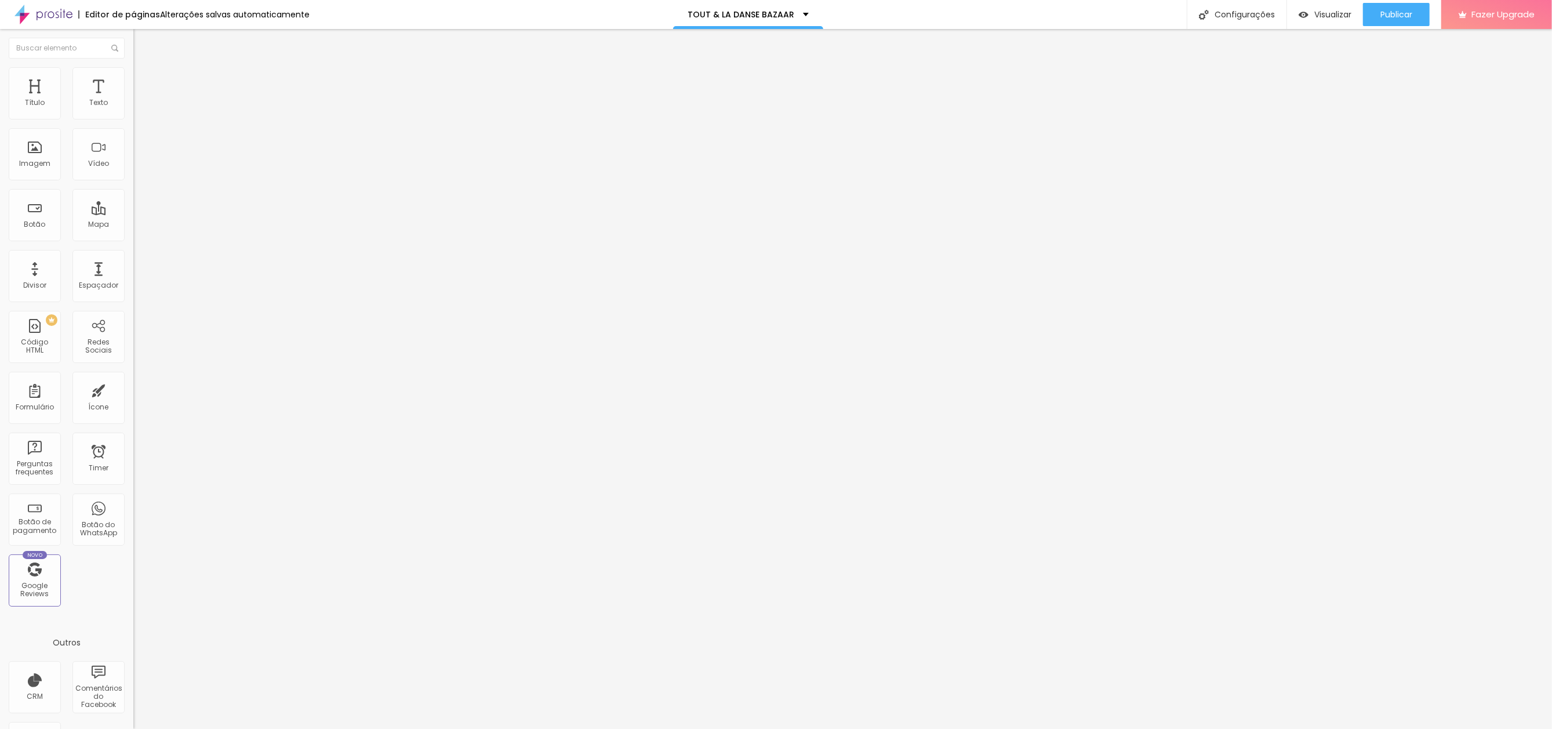
click at [133, 100] on span "Trocar imagem" at bounding box center [164, 95] width 63 height 10
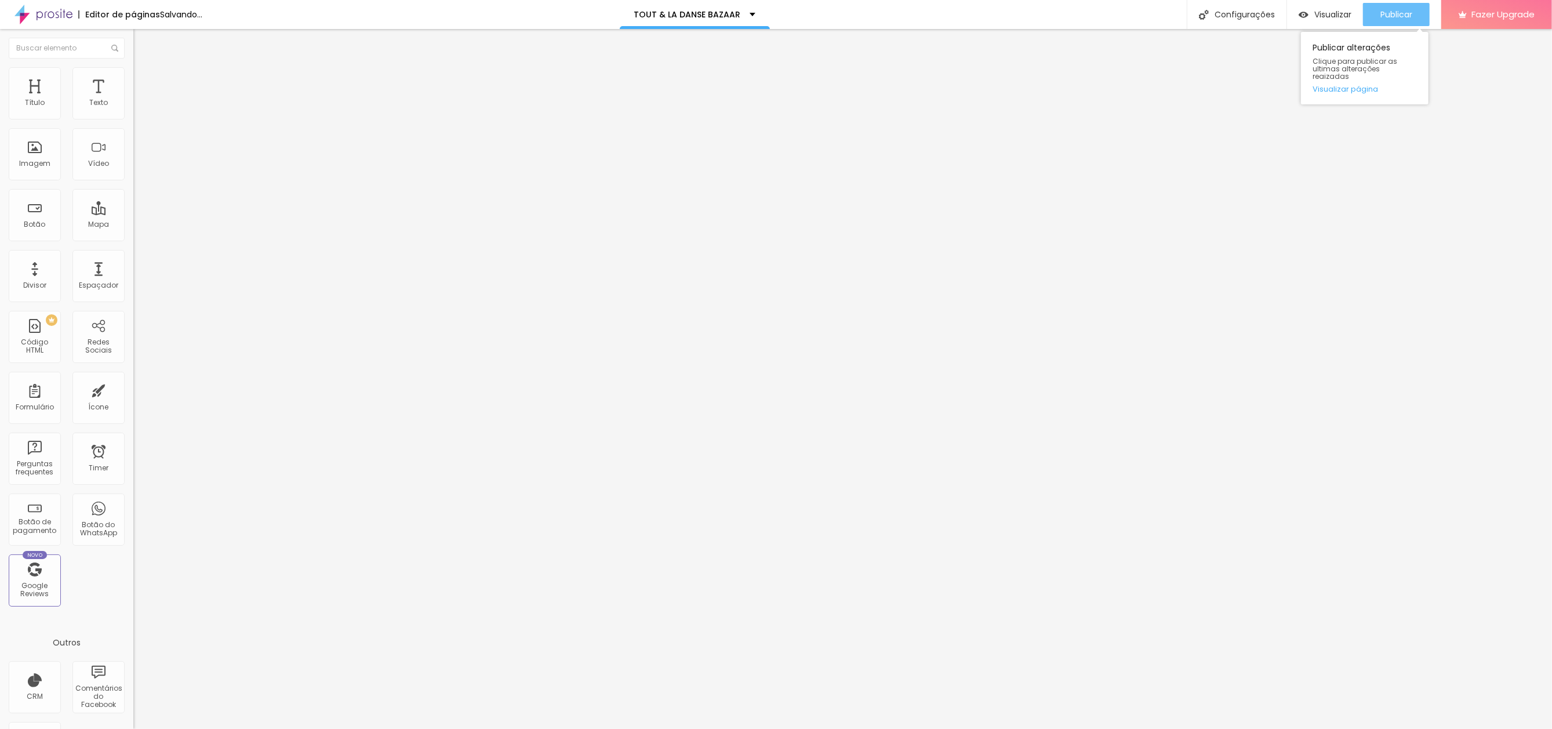
click at [1378, 9] on button "Publicar" at bounding box center [1396, 14] width 67 height 23
click at [1391, 12] on span "Publicar" at bounding box center [1396, 14] width 32 height 9
